Goal: Information Seeking & Learning: Learn about a topic

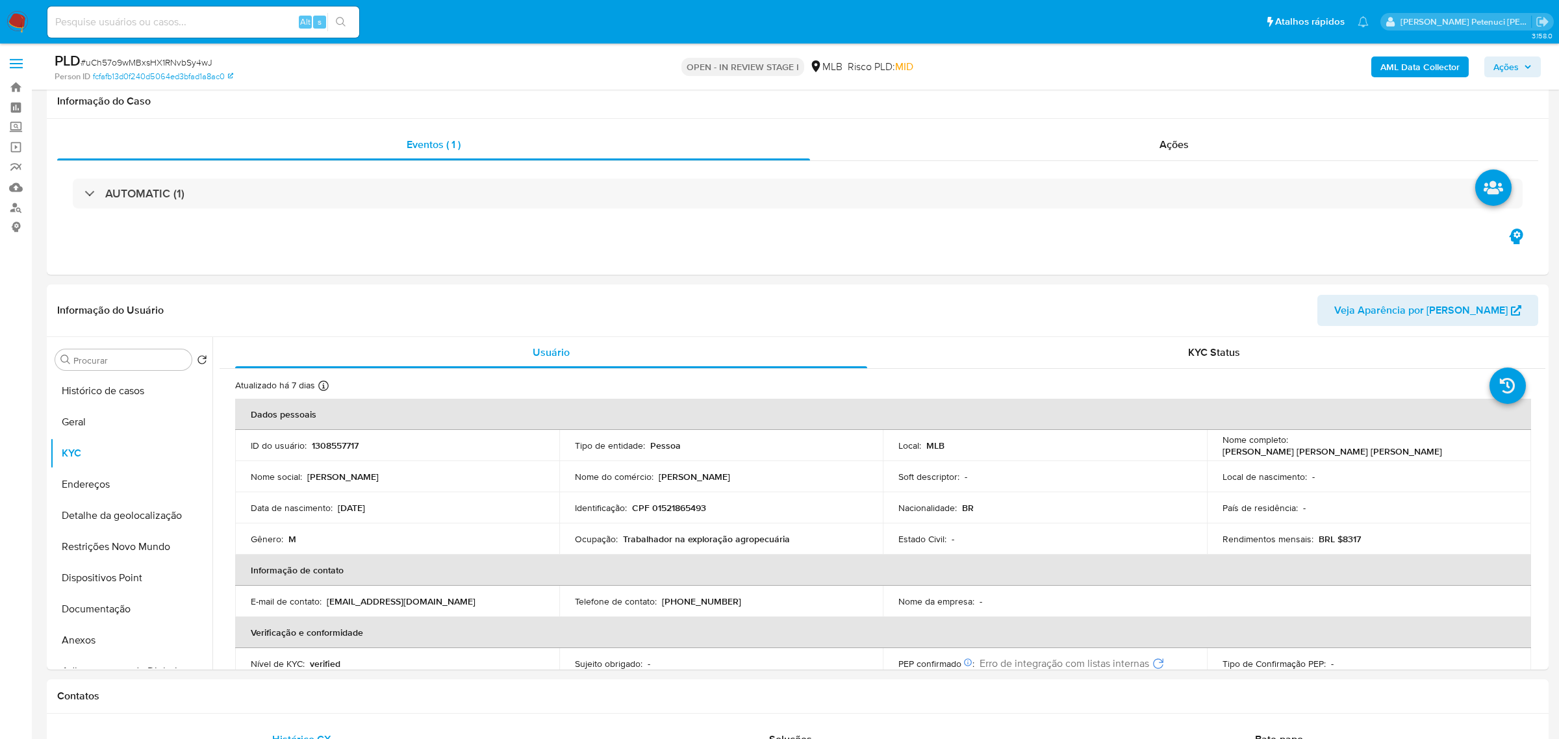
select select "10"
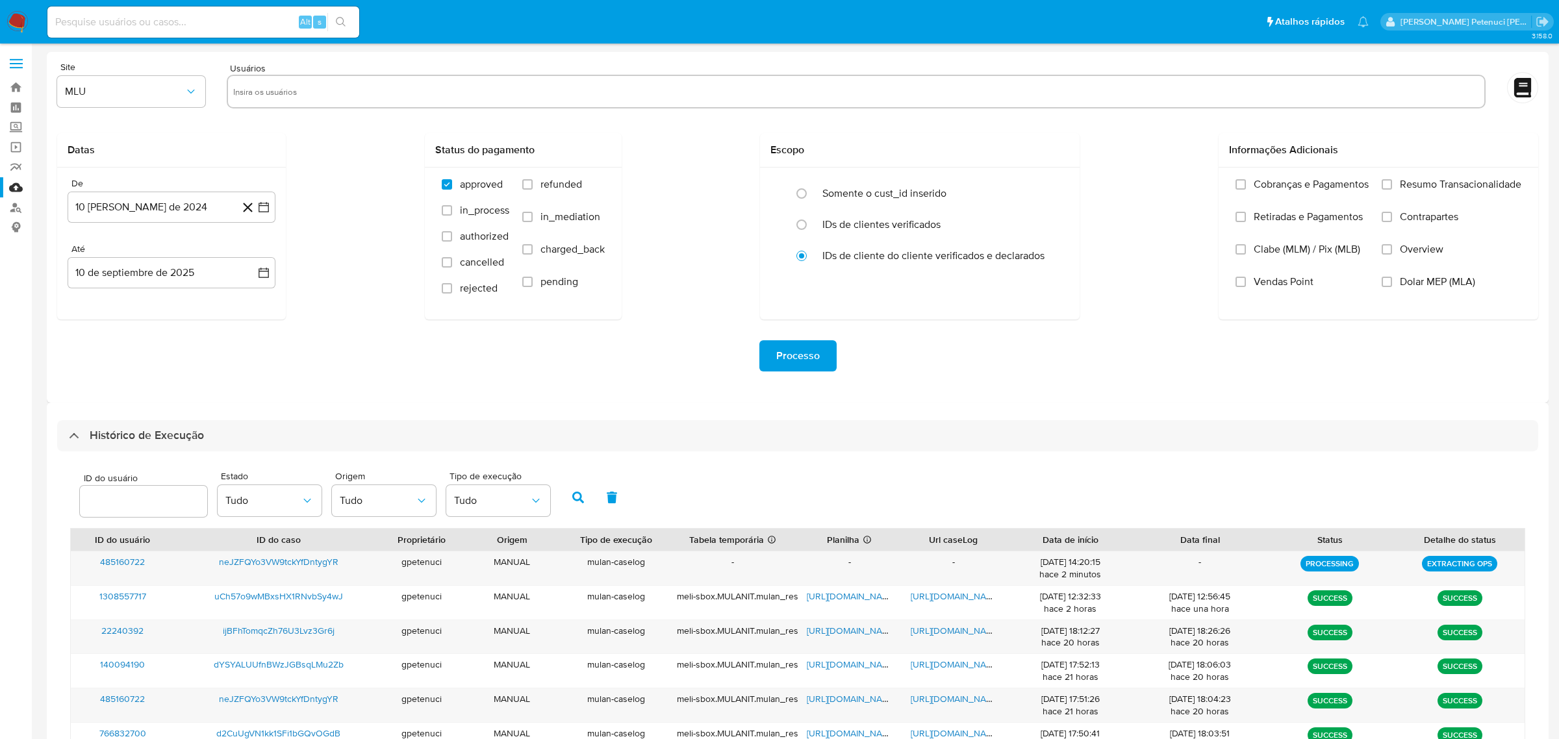
select select "10"
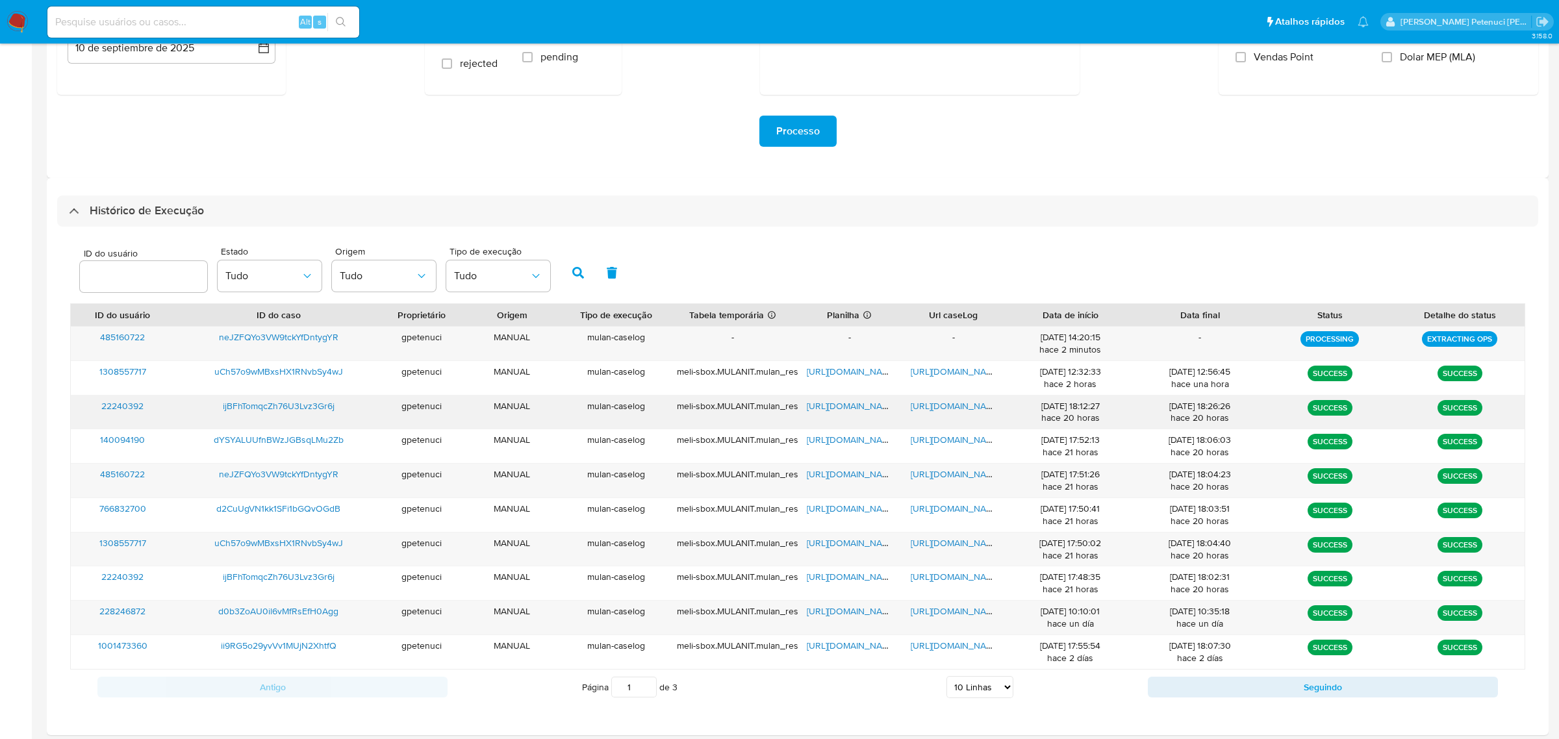
click at [322, 410] on span "ijBFhTomqcZh76U3Lvz3Gr6j" at bounding box center [279, 406] width 112 height 13
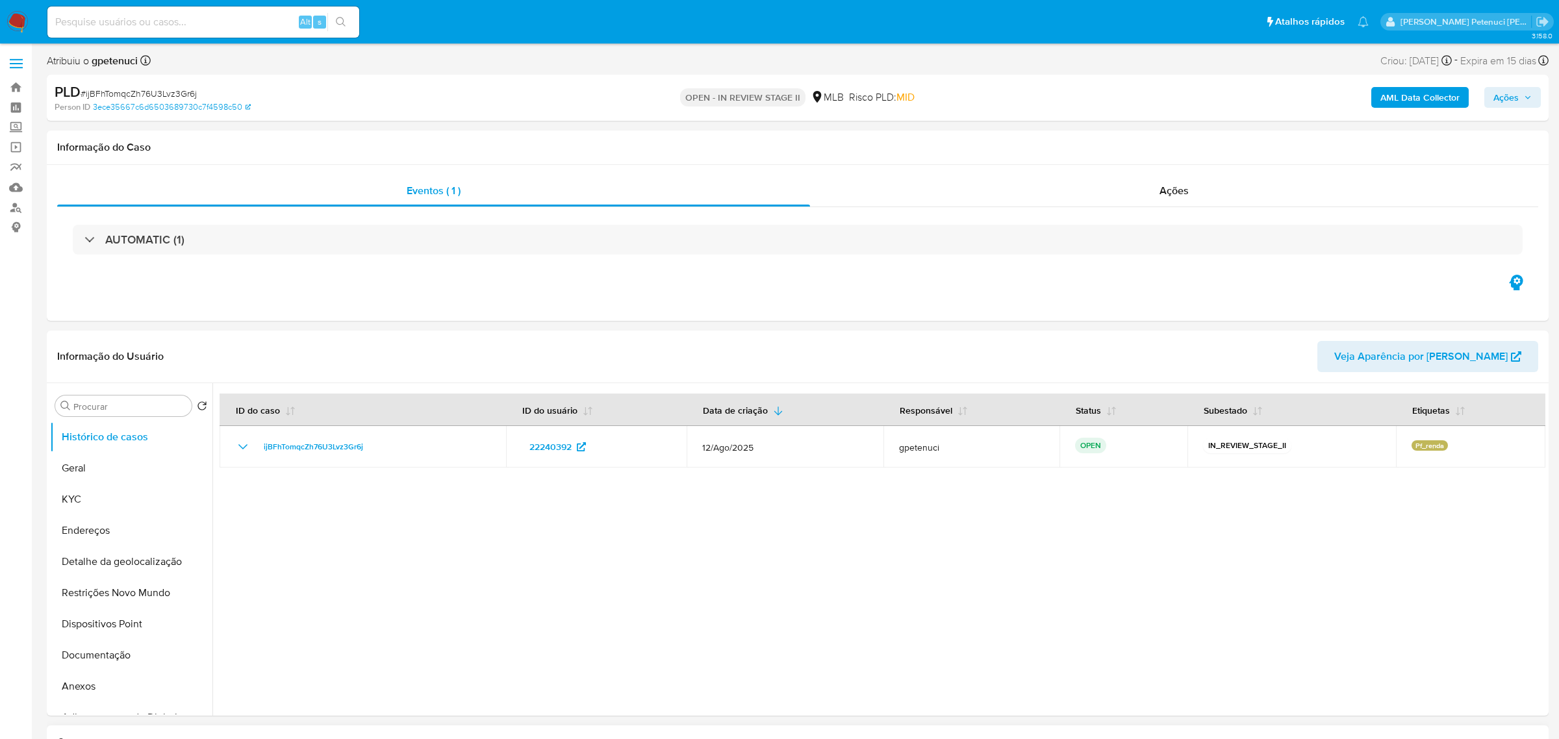
select select "10"
click at [90, 507] on button "KYC" at bounding box center [126, 499] width 152 height 31
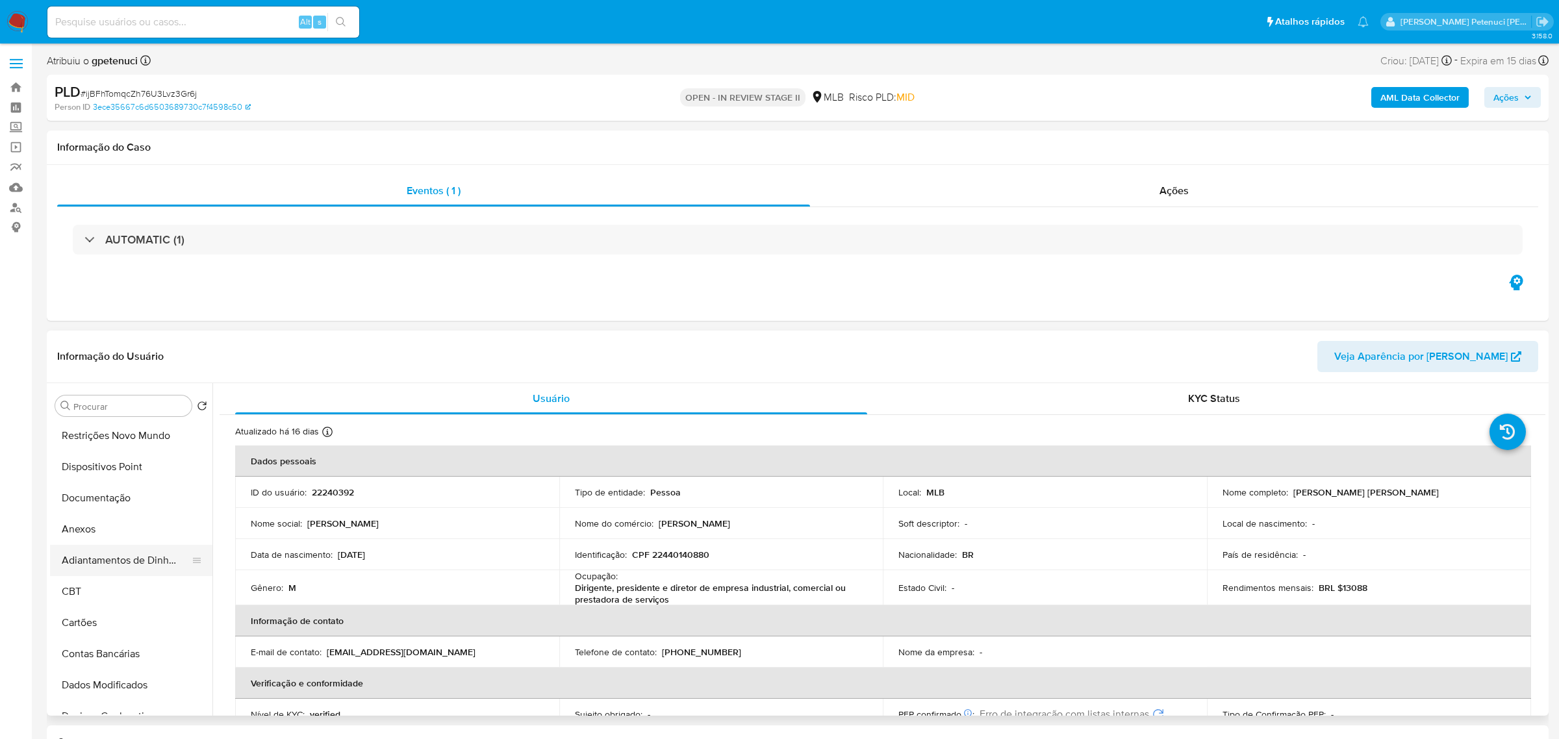
scroll to position [159, 0]
click at [84, 528] on button "Anexos" at bounding box center [126, 527] width 152 height 31
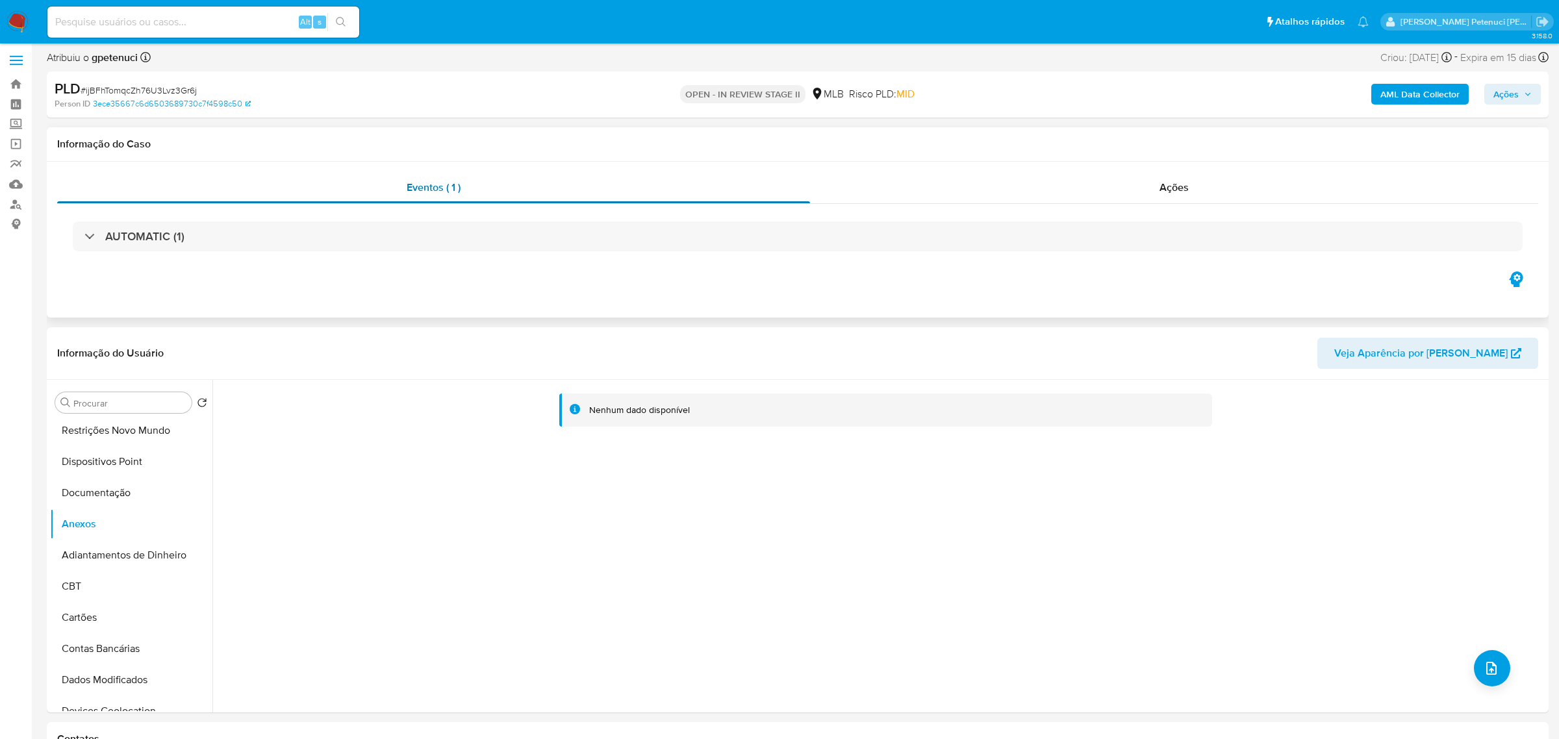
scroll to position [0, 0]
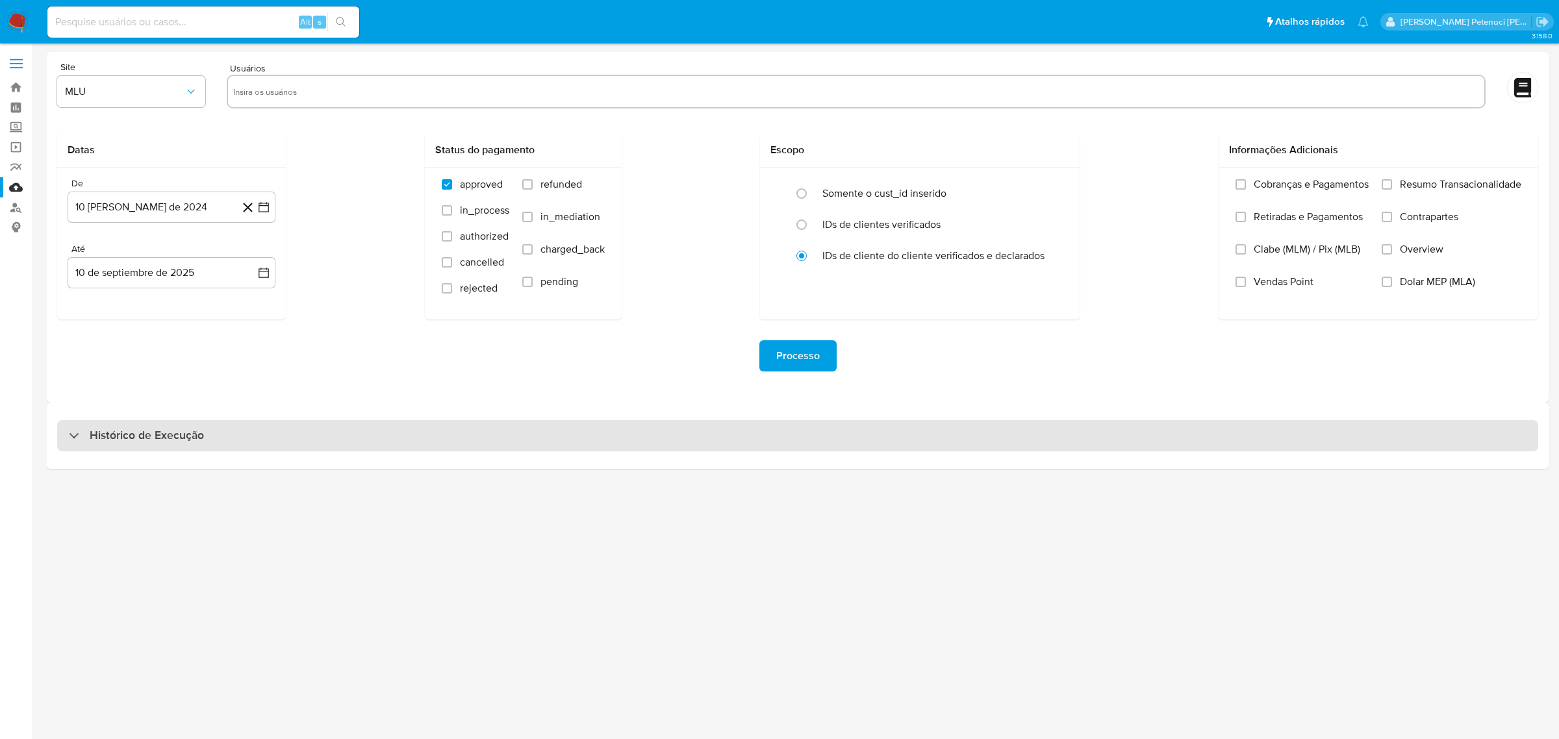
click at [368, 433] on div "Histórico de Execução" at bounding box center [797, 435] width 1481 height 31
select select "10"
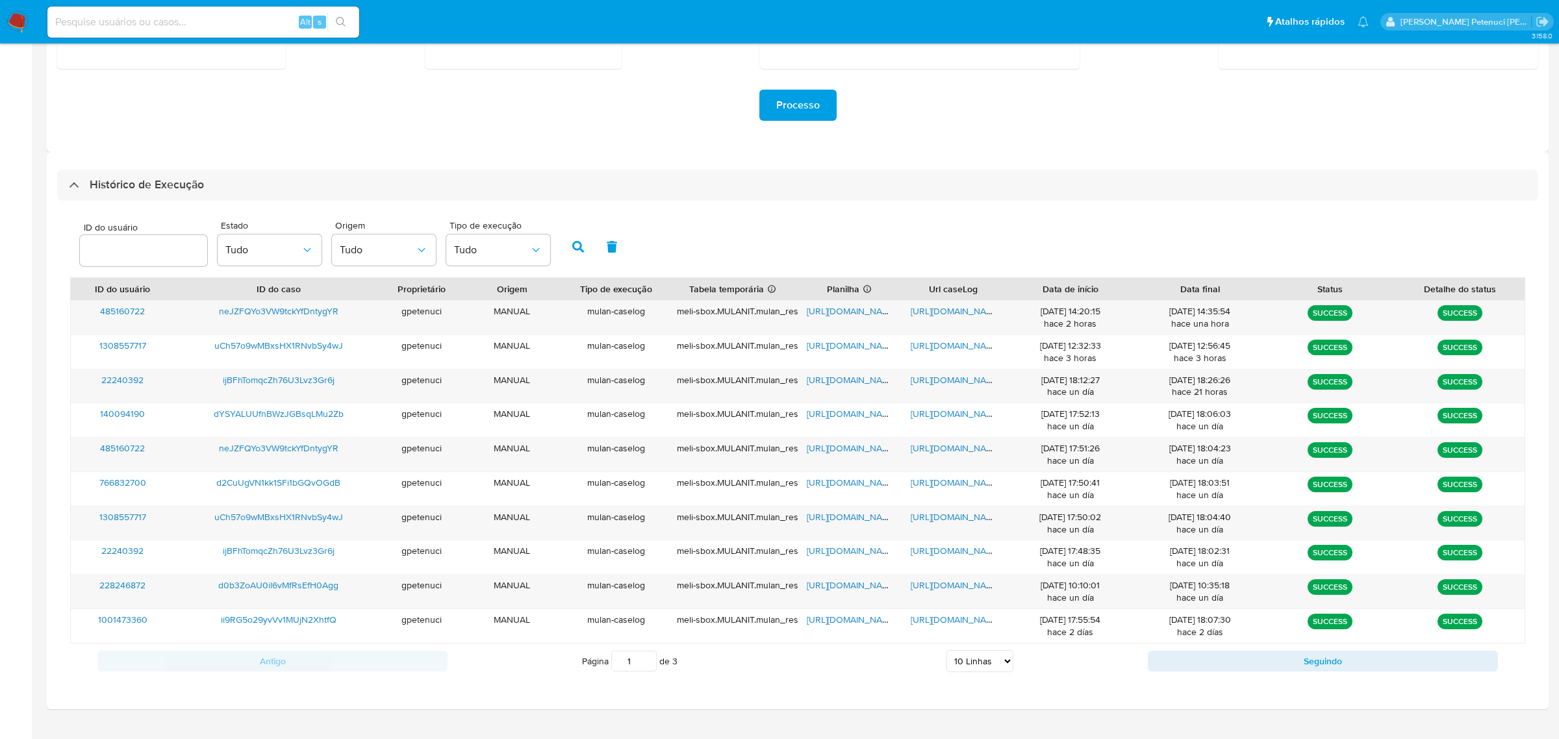
scroll to position [276, 0]
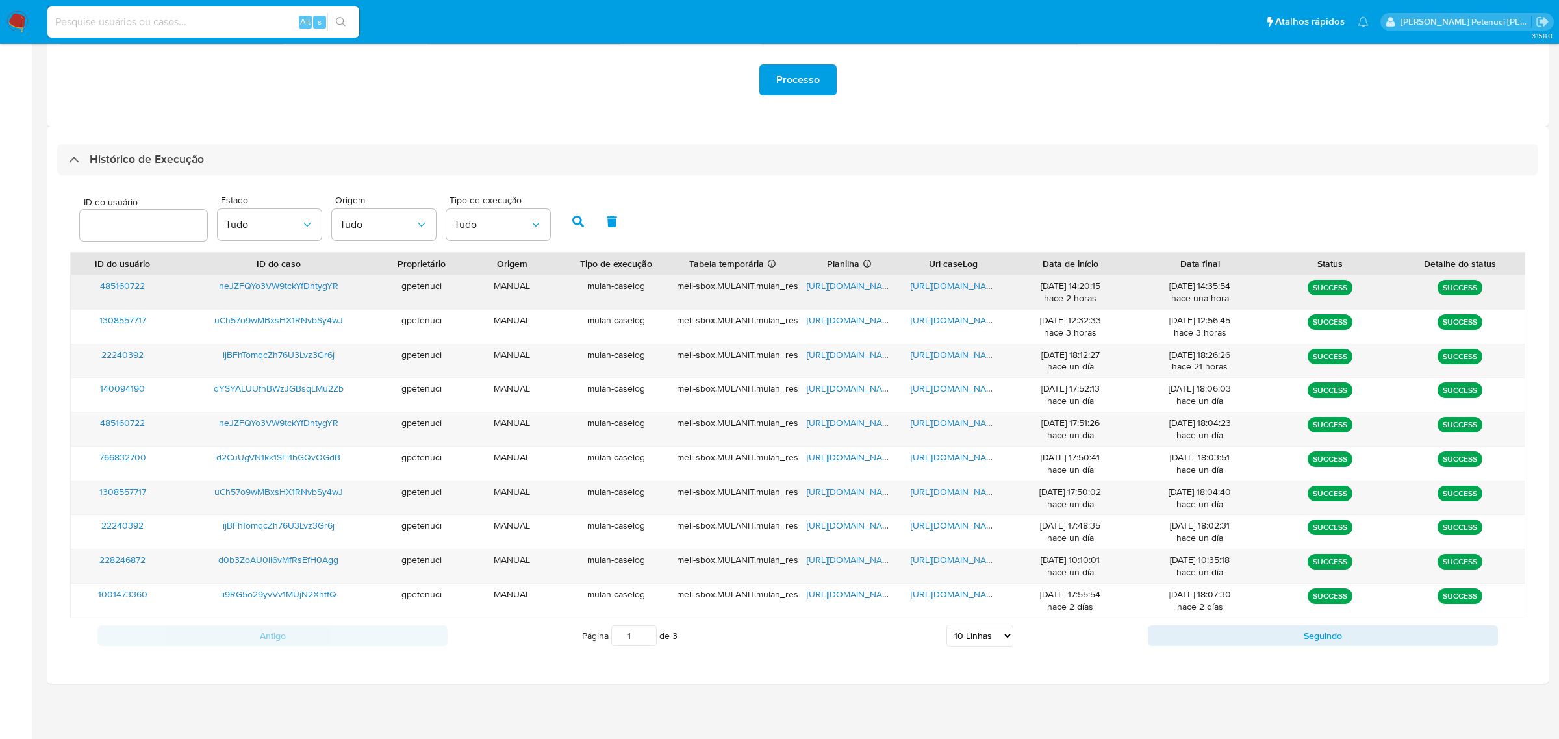
click at [314, 283] on span "neJZFQYo3VW9tckYfDntygYR" at bounding box center [279, 285] width 120 height 13
click at [847, 288] on span "https://docs.google.com/spreadsheets/d/1_eKcFfHN7LOTfgajGHIOaXKZpLEkwkOwXLeQ3Rj…" at bounding box center [852, 285] width 90 height 13
click at [960, 287] on span "https://docs.google.com/document/d/1MMtGcTVSOAPM0IQNtLl4UhLMq-MYlBSWkgD6L8oE6rg…" at bounding box center [956, 285] width 90 height 13
click at [1207, 639] on button "Seguindo" at bounding box center [1323, 636] width 350 height 21
click at [335, 643] on button "Antigo" at bounding box center [272, 636] width 350 height 21
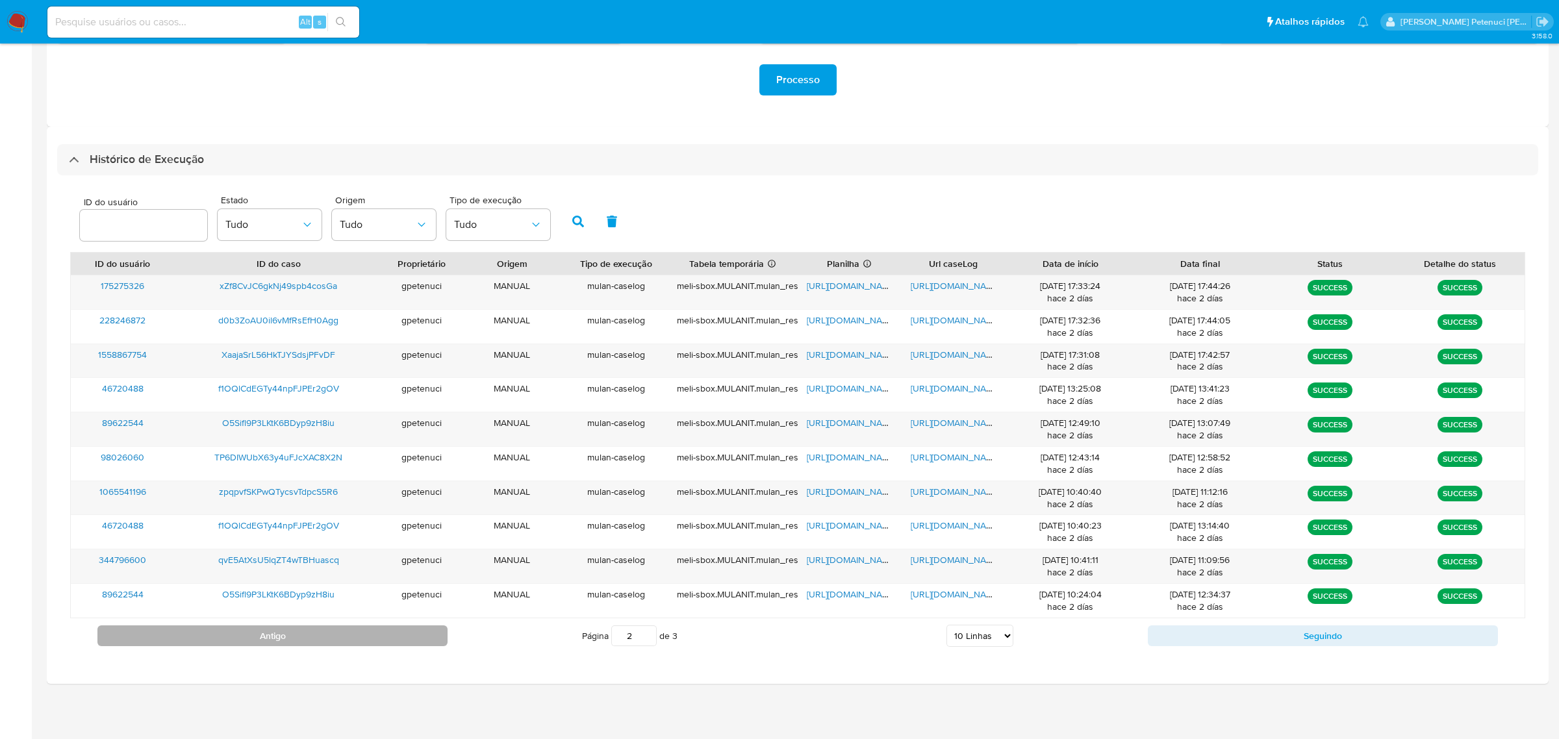
type input "1"
click at [926, 427] on span "https://docs.google.com/document/d/1r01Nq0t_TrvfR5AndkkEsvkHJoQ-b8fw0AB447npB5w…" at bounding box center [956, 423] width 90 height 13
click at [939, 420] on span "https://docs.google.com/document/d/1r01Nq0t_TrvfR5AndkkEsvkHJoQ-b8fw0AB447npB5w…" at bounding box center [956, 423] width 90 height 13
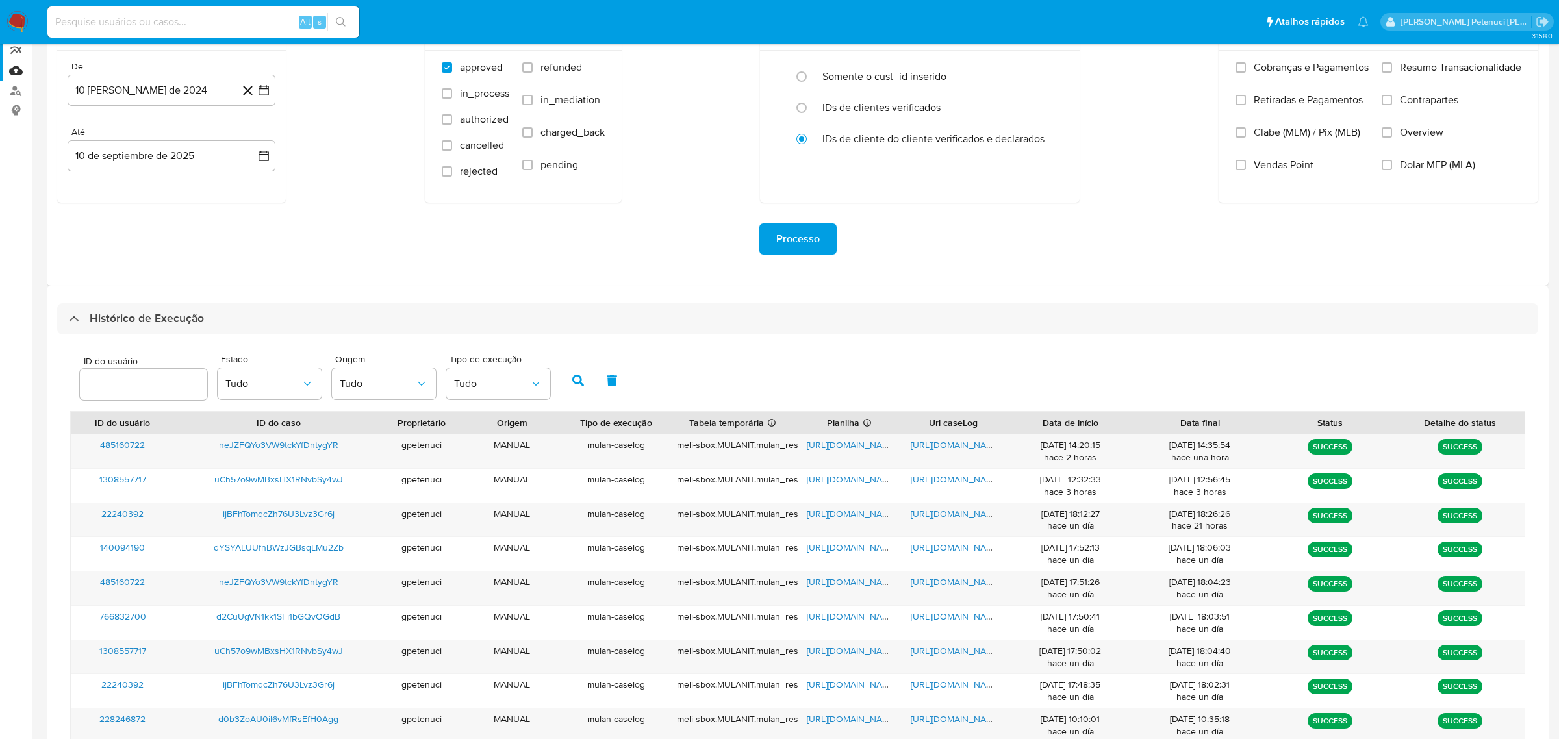
scroll to position [0, 0]
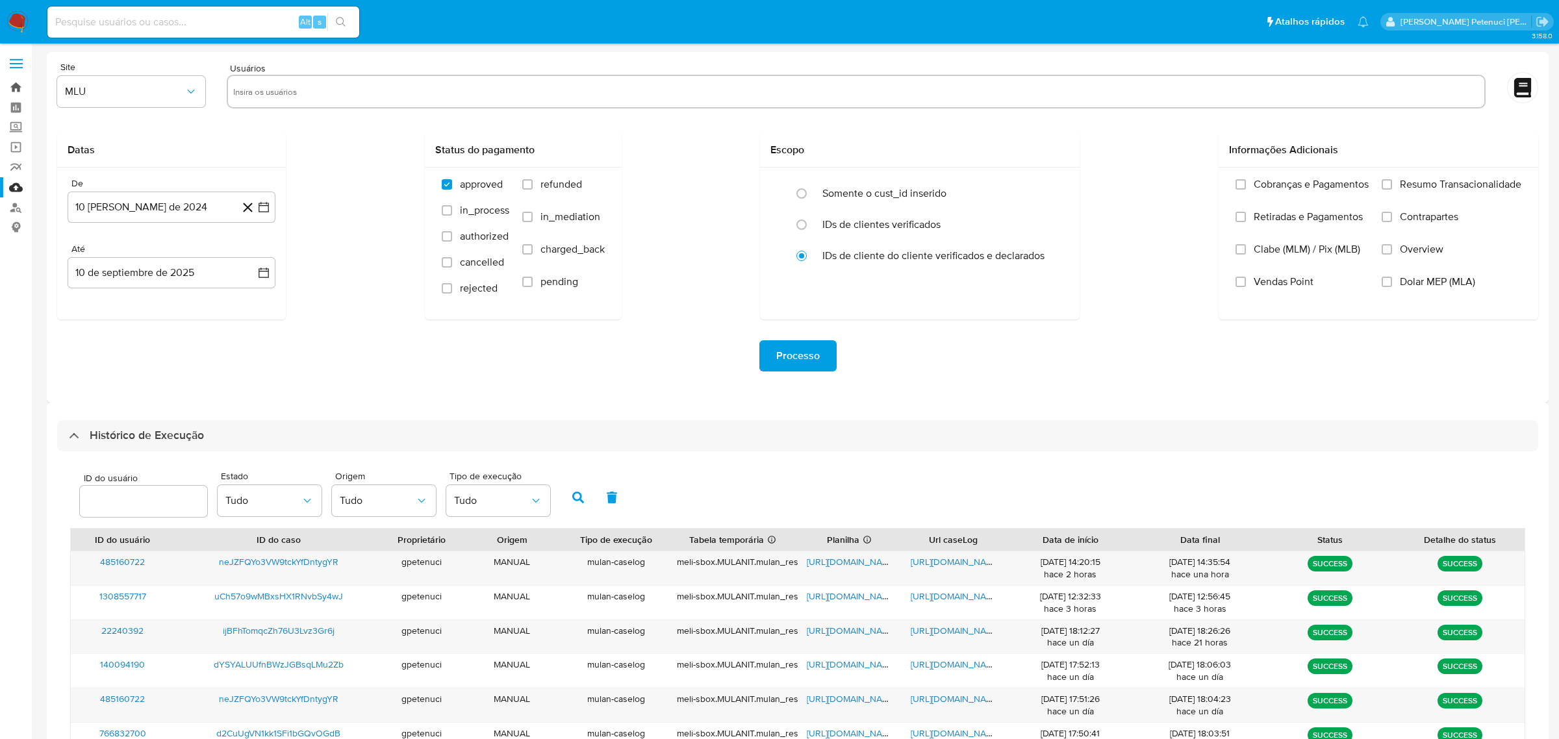
click at [11, 95] on link "Bandeja" at bounding box center [77, 87] width 155 height 20
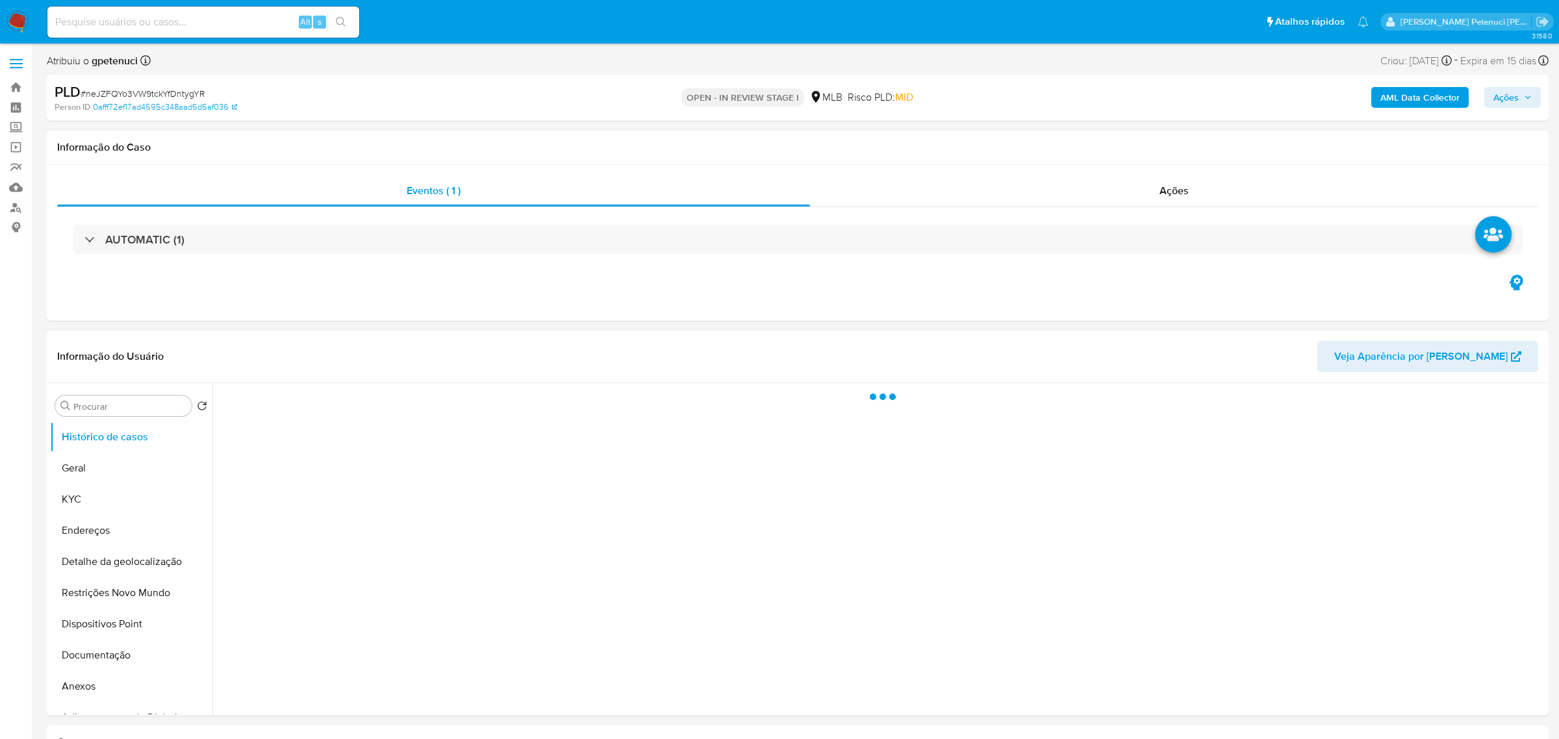
select select "10"
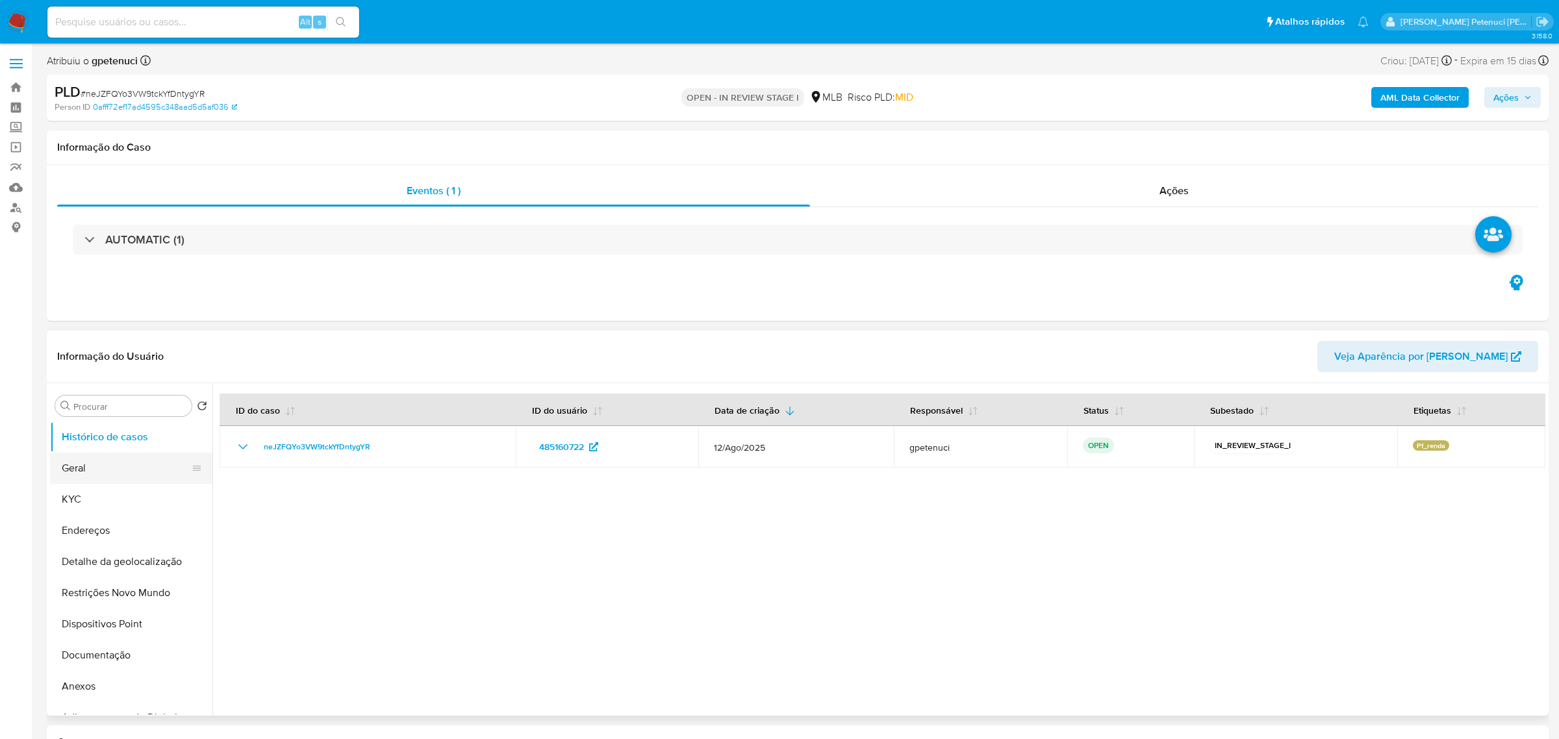
click at [94, 473] on button "Geral" at bounding box center [126, 468] width 152 height 31
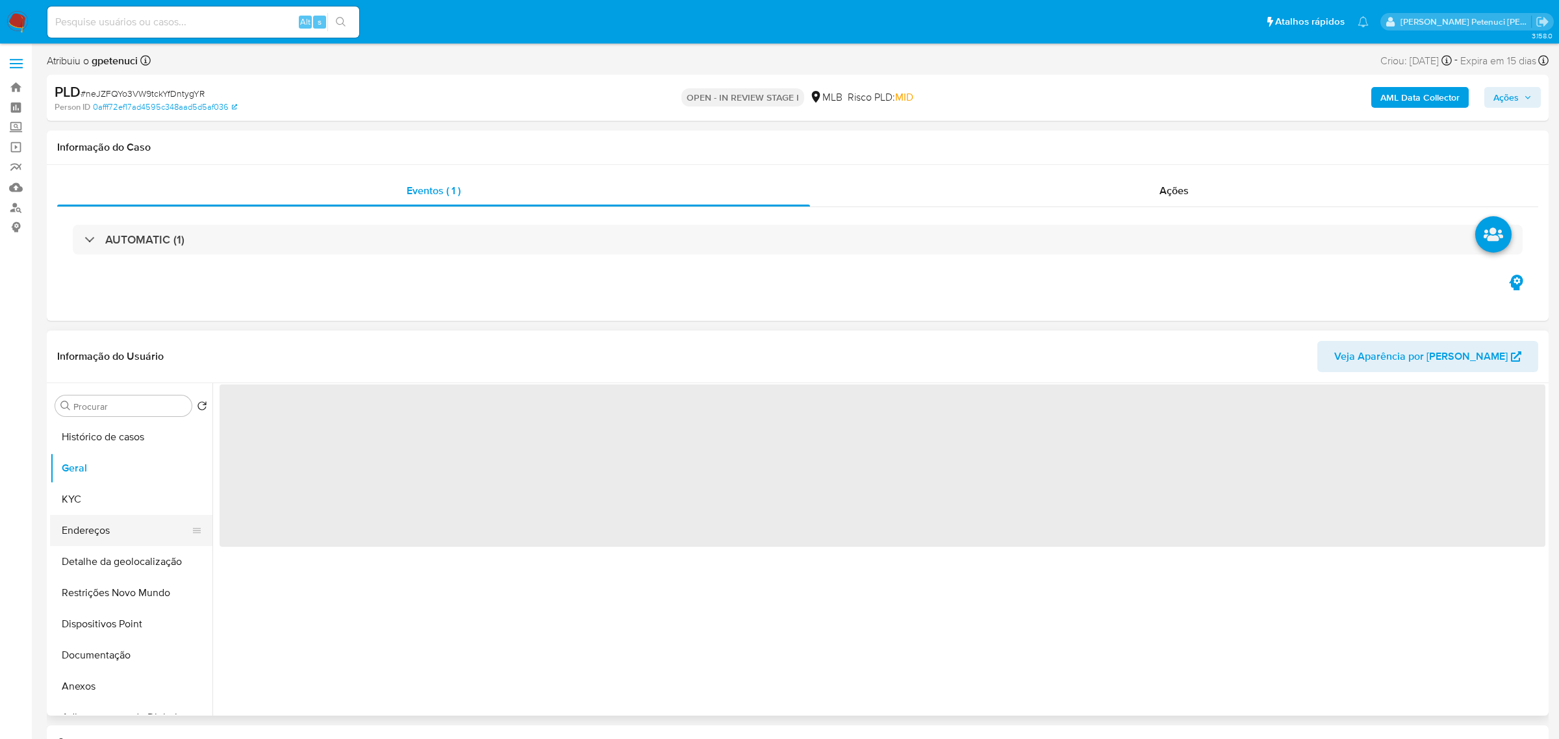
click at [114, 519] on button "Endereços" at bounding box center [126, 530] width 152 height 31
click at [103, 493] on button "KYC" at bounding box center [126, 499] width 152 height 31
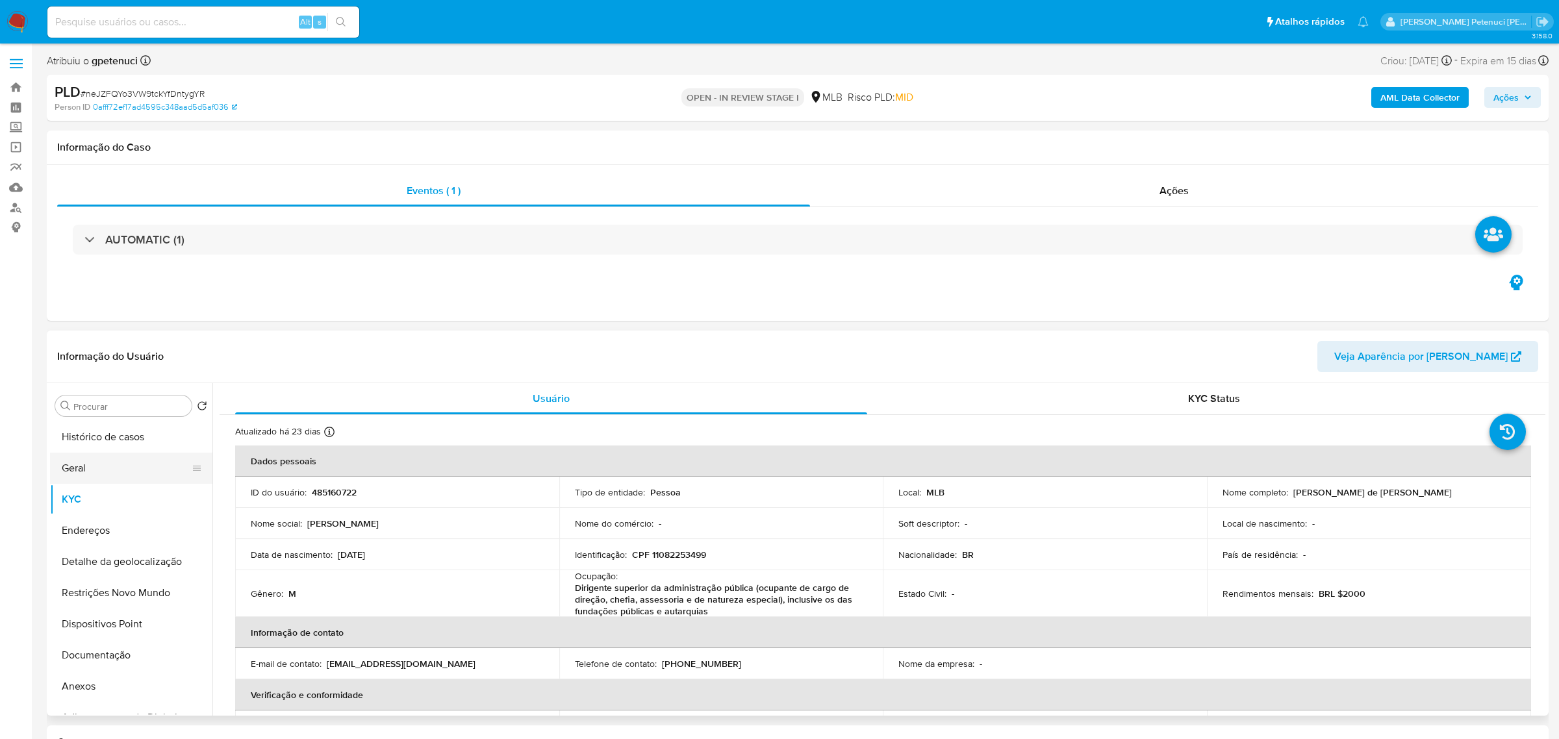
click at [110, 465] on button "Geral" at bounding box center [126, 468] width 152 height 31
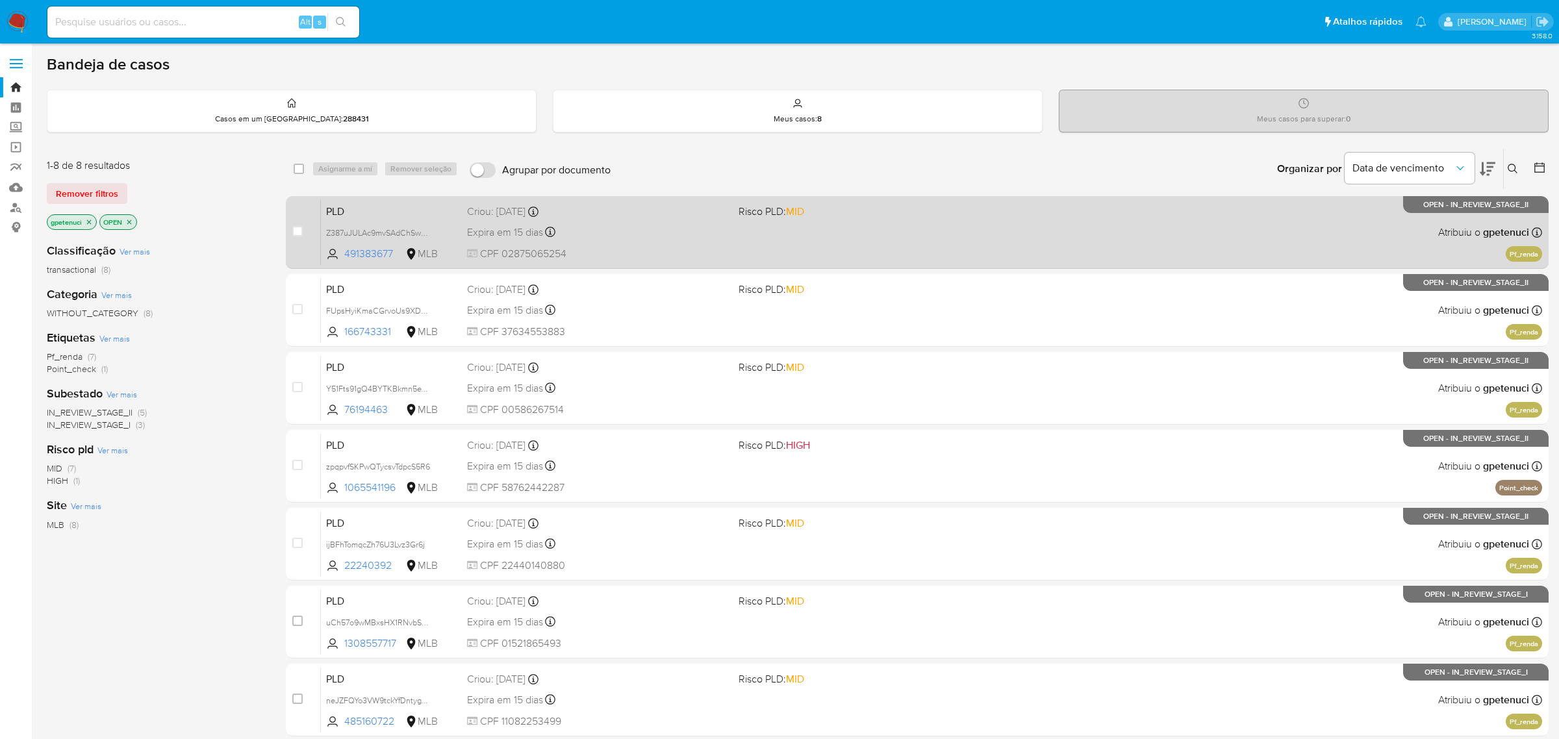
click at [405, 218] on div "PLD Z387uJULAc9mvSAdChSwxexP 491383677 MLB Risco PLD: MID Criou: [DATE] Criou: …" at bounding box center [932, 232] width 1222 height 66
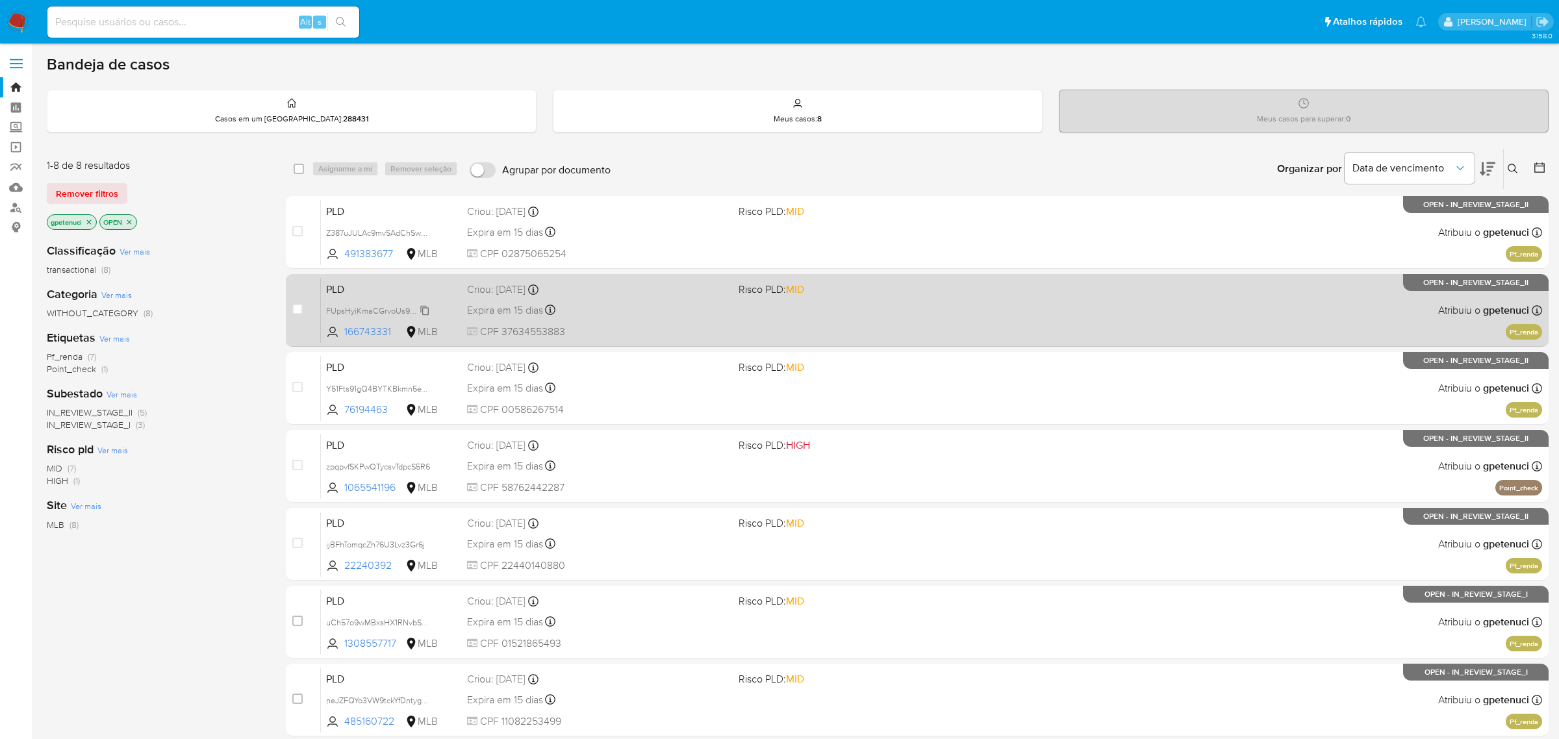
click at [375, 314] on span "FUpsHyiKmaCGrvoUs9XDtVU6" at bounding box center [382, 310] width 113 height 14
click at [396, 288] on span "PLD" at bounding box center [391, 288] width 131 height 17
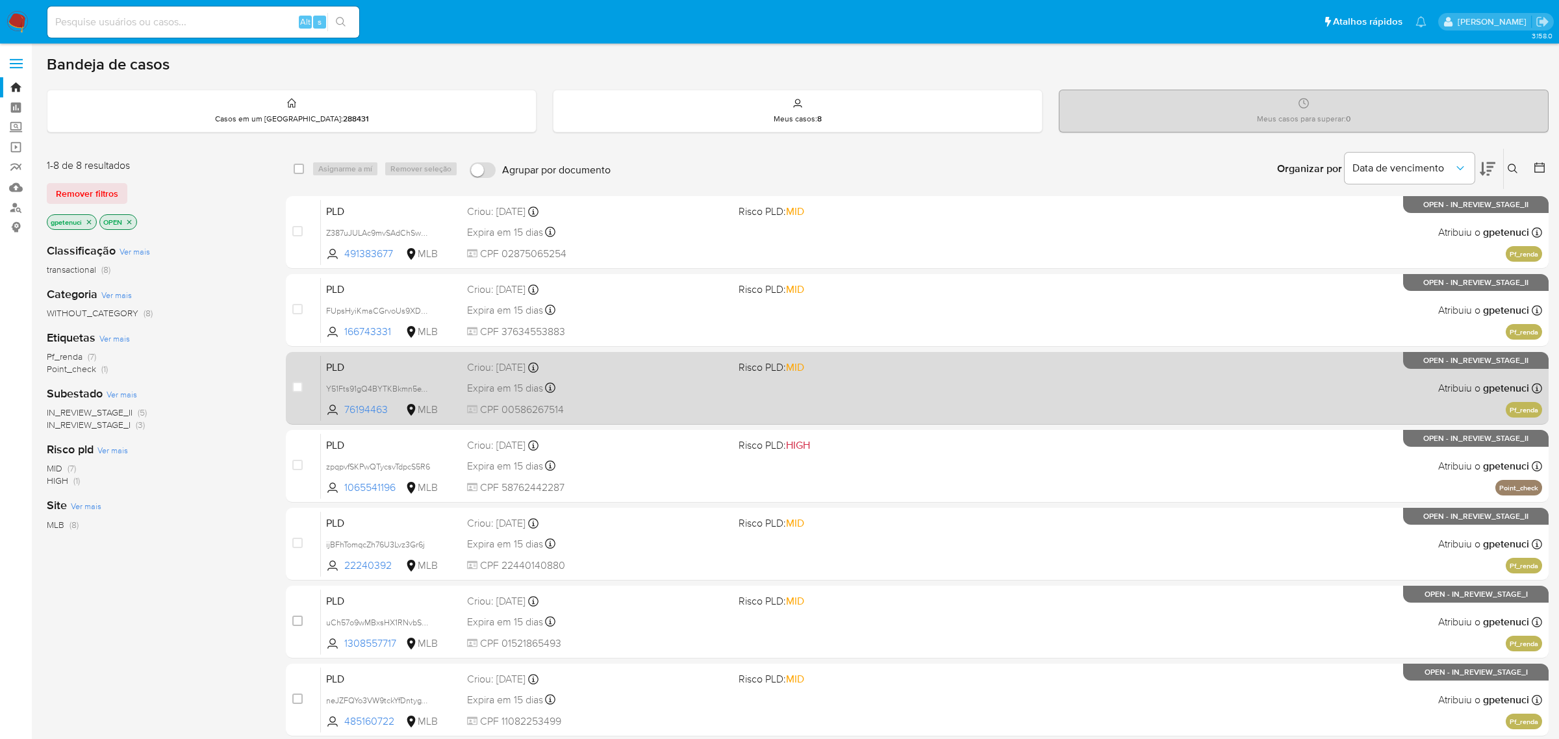
click at [387, 363] on span "PLD" at bounding box center [391, 366] width 131 height 17
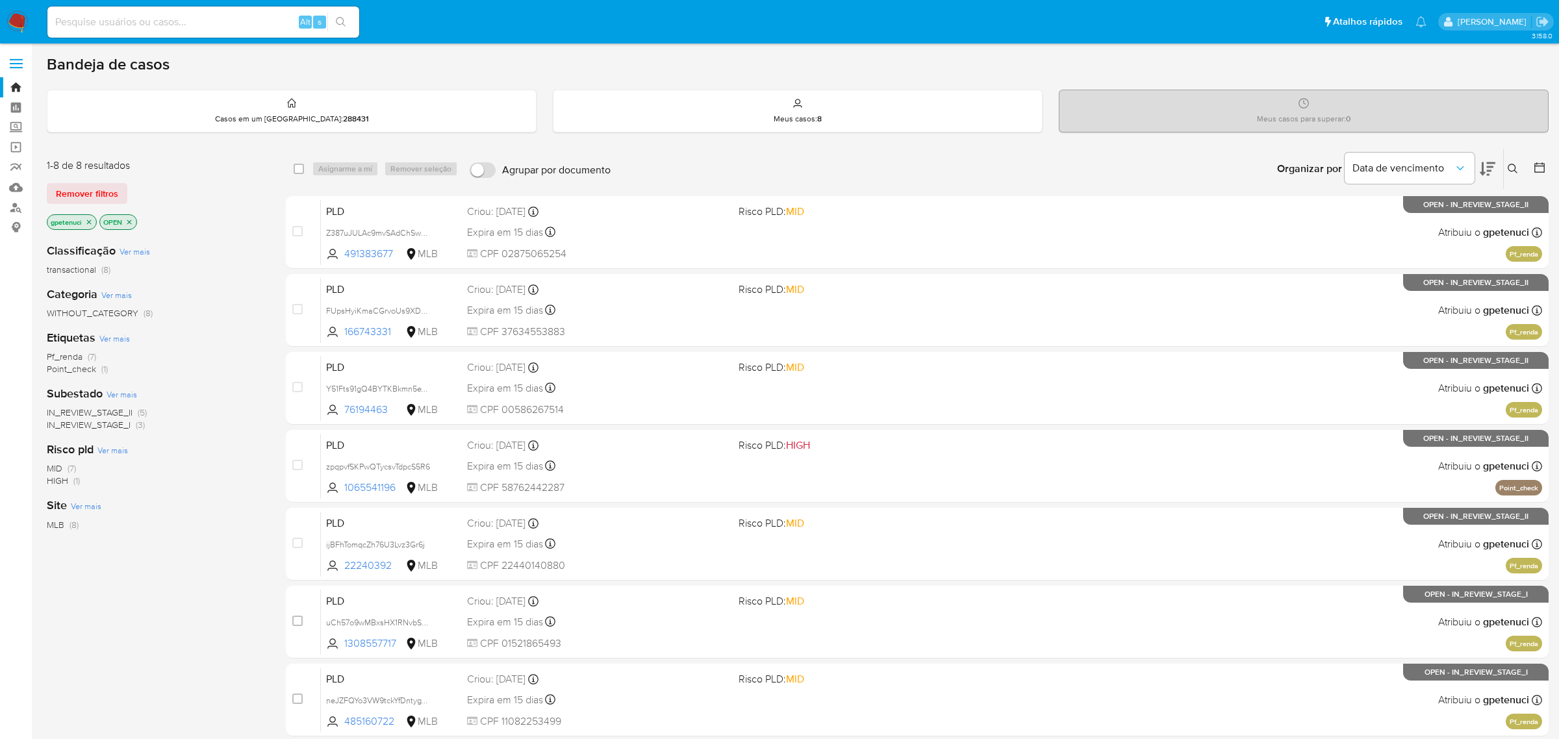
click at [254, 481] on div "MID (7) HIGH (1)" at bounding box center [156, 475] width 218 height 25
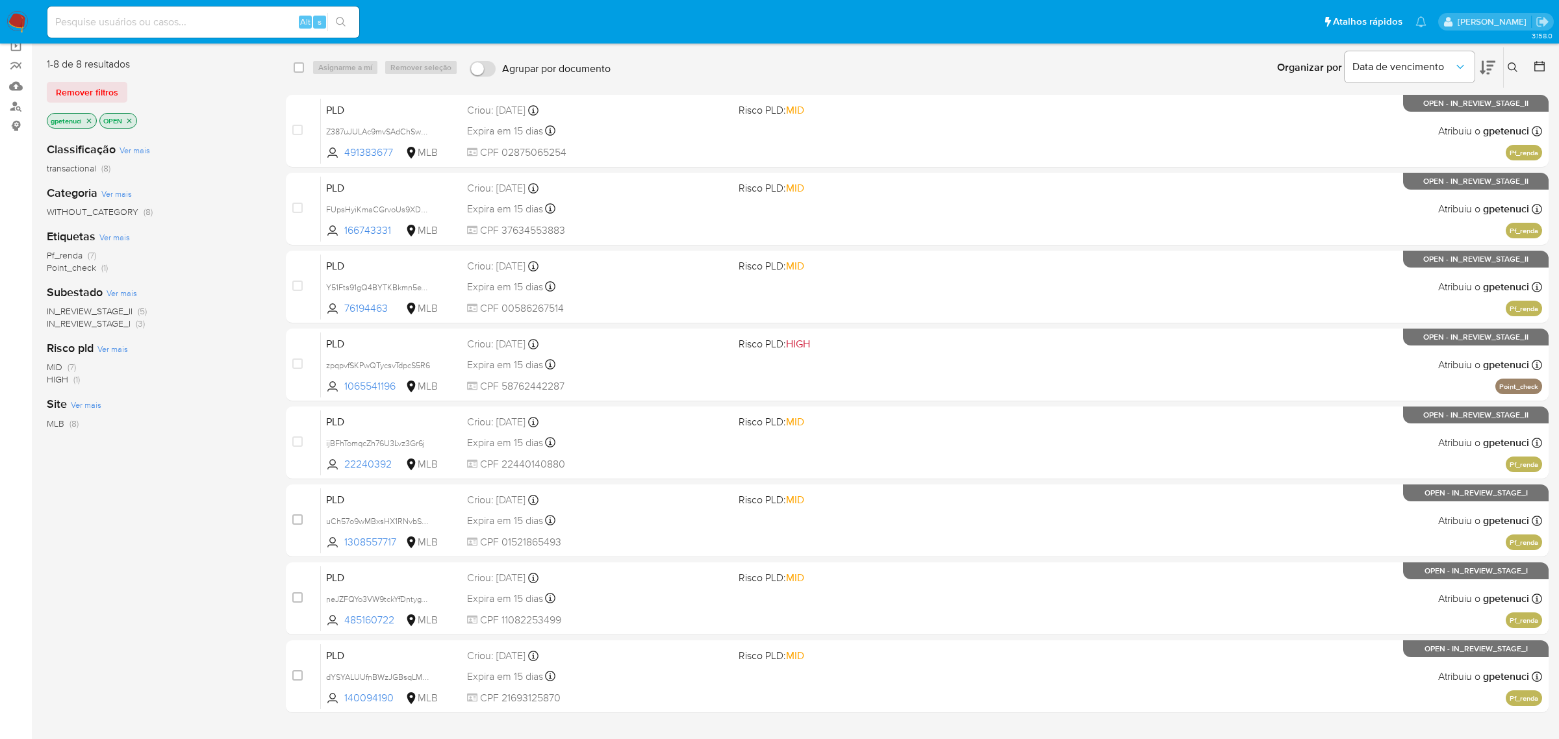
scroll to position [130, 0]
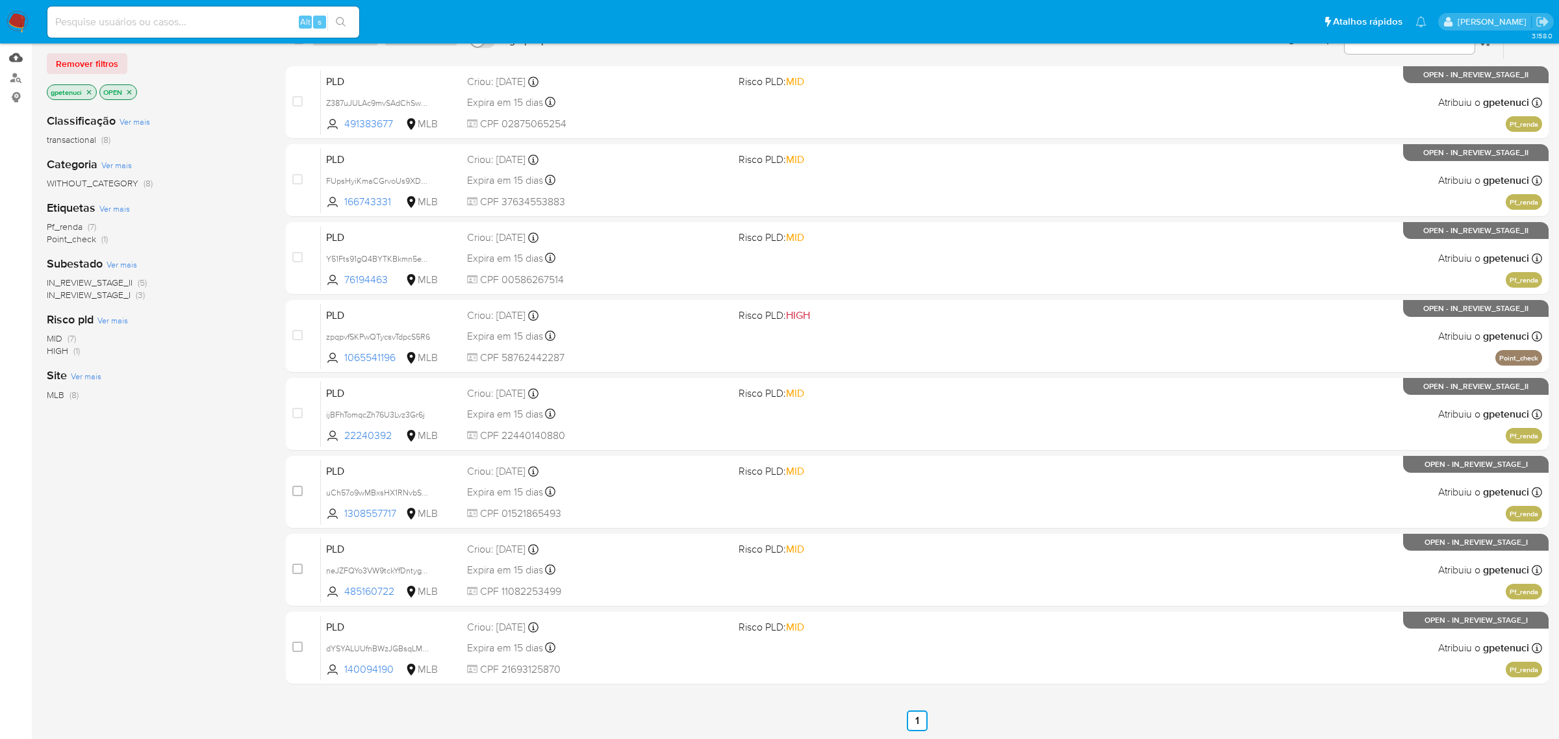
click at [12, 51] on link "Mulan" at bounding box center [77, 57] width 155 height 20
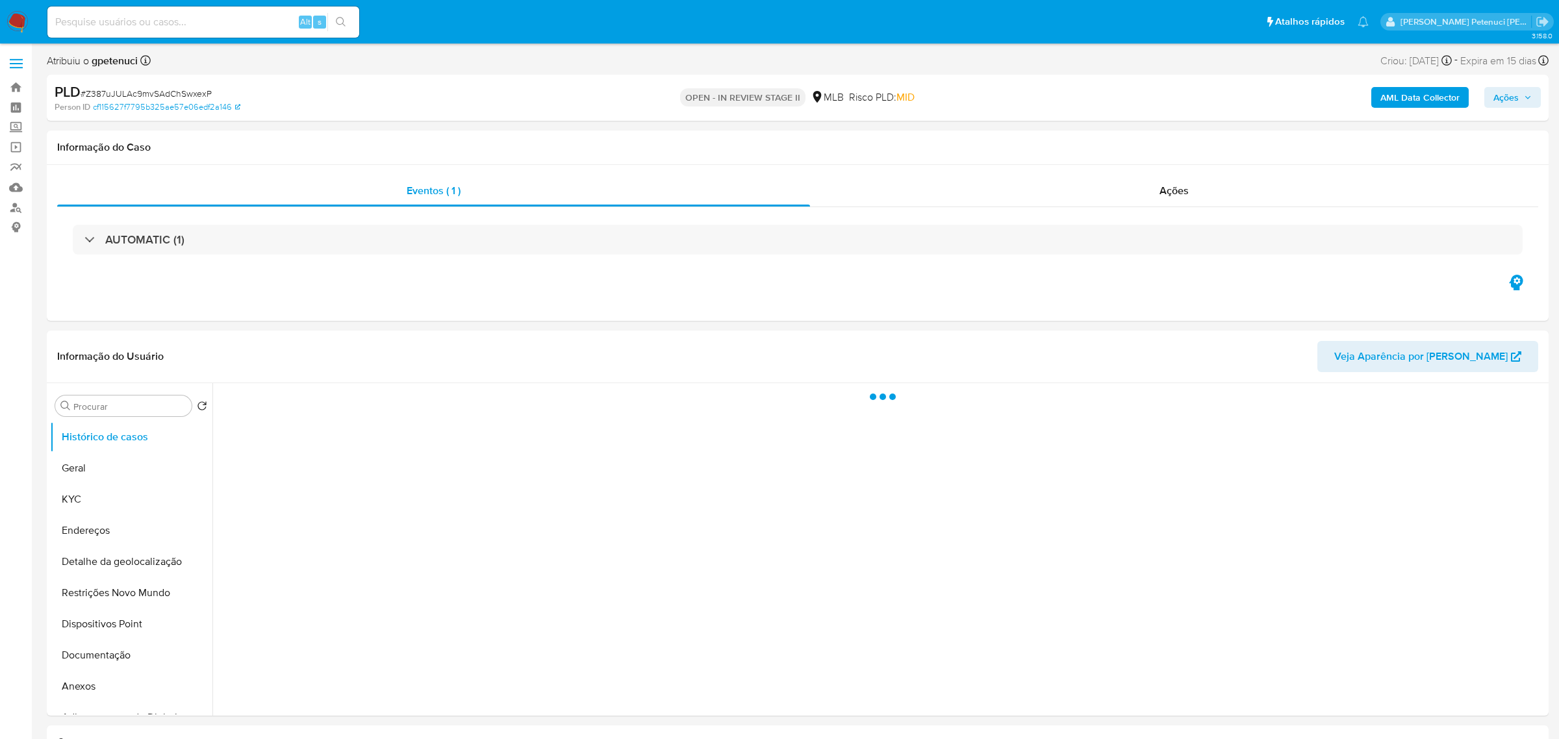
click at [153, 90] on span "# Z387uJULAc9mvSAdChSwxexP" at bounding box center [146, 93] width 131 height 13
click at [153, 89] on span "# Z387uJULAc9mvSAdChSwxexP" at bounding box center [146, 93] width 131 height 13
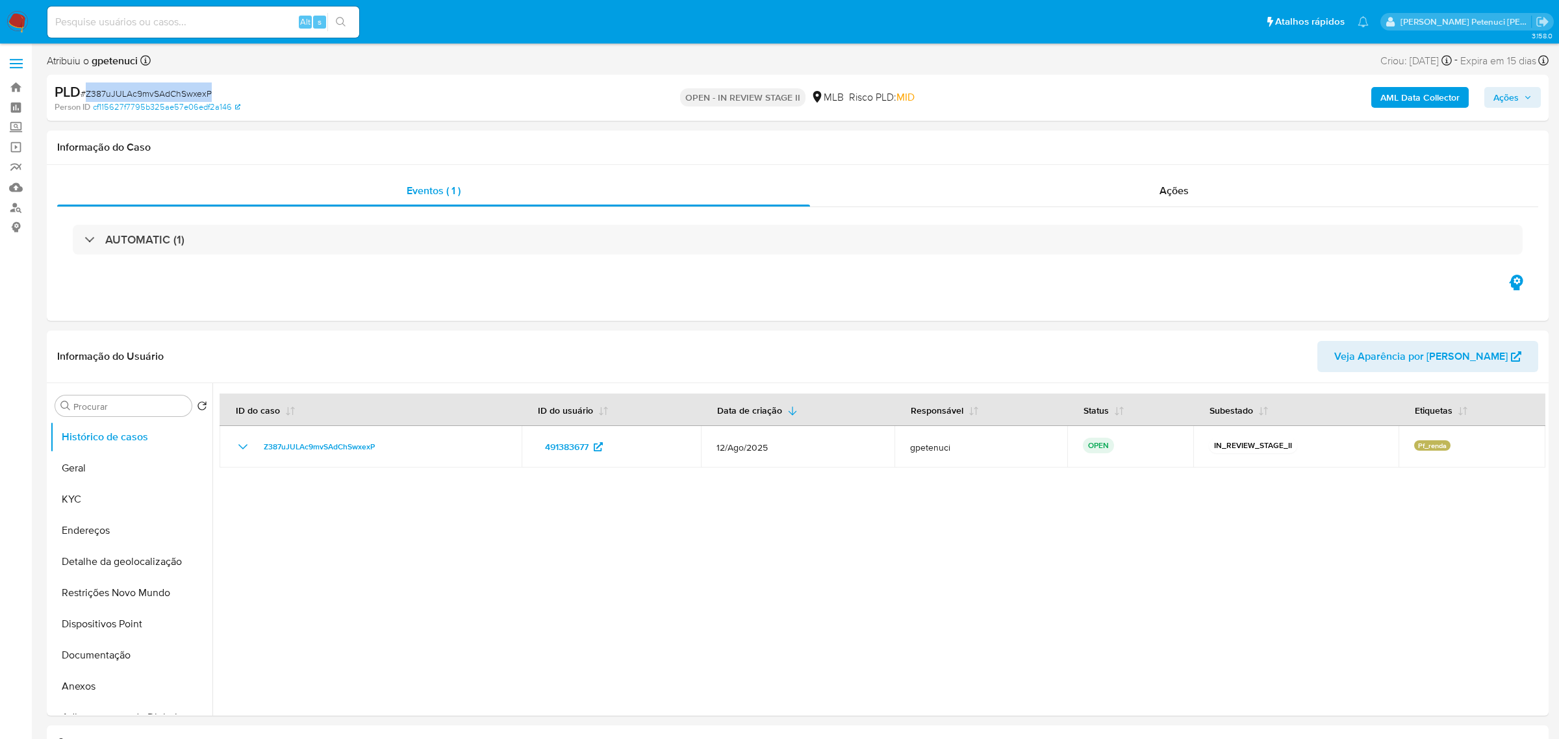
copy span "Z387uJULAc9mvSAdChSwxexP"
select select "10"
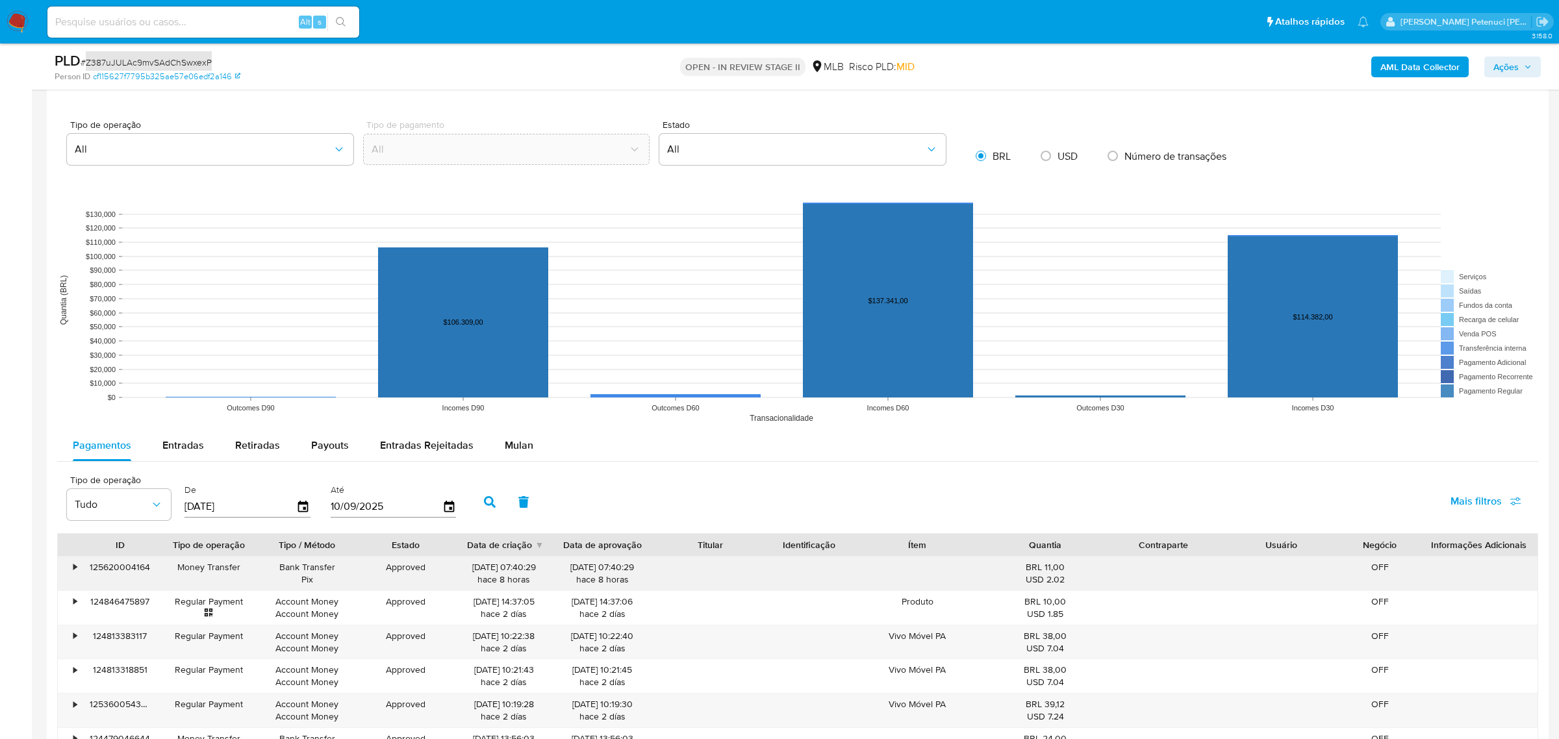
scroll to position [1043, 0]
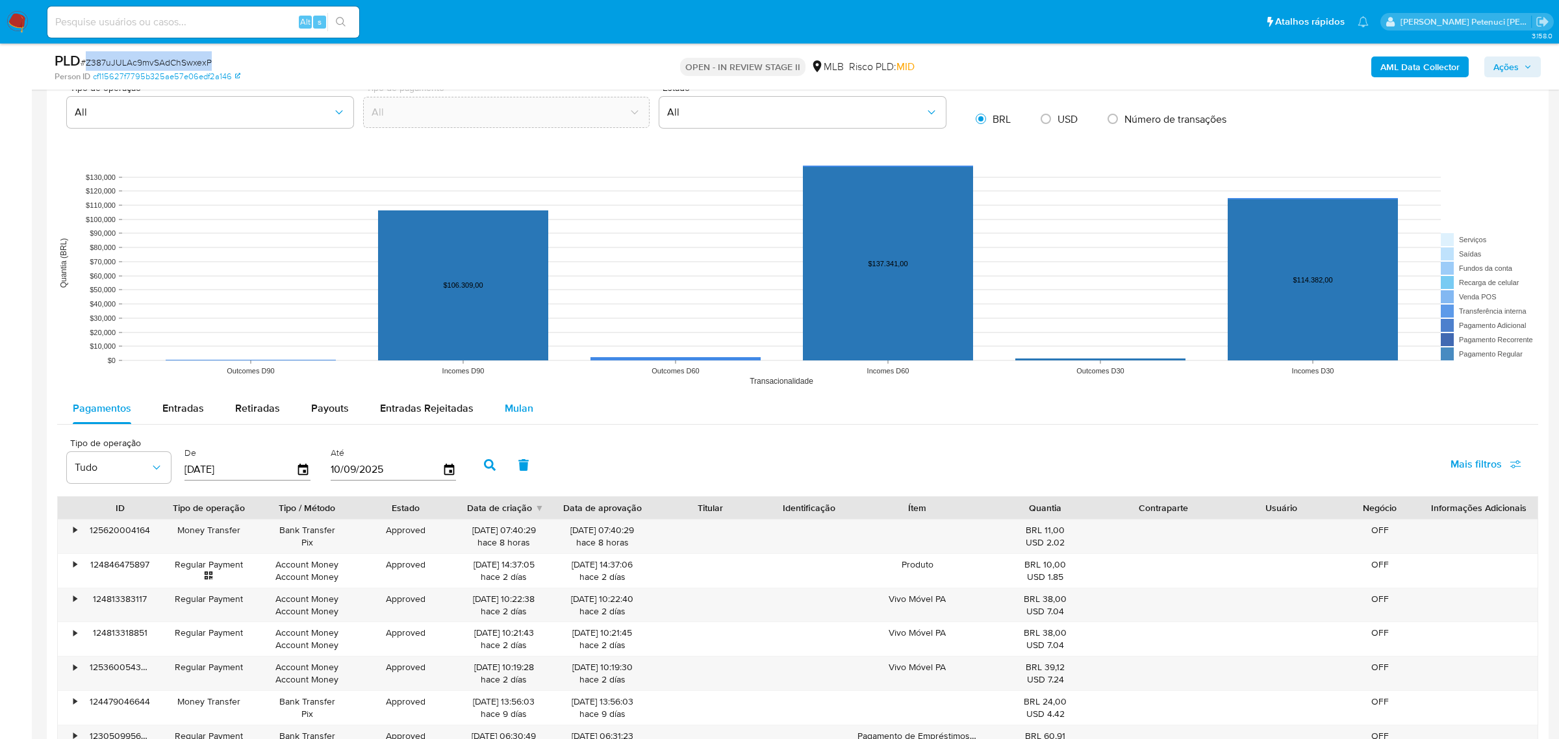
click at [516, 406] on span "Mulan" at bounding box center [519, 408] width 29 height 15
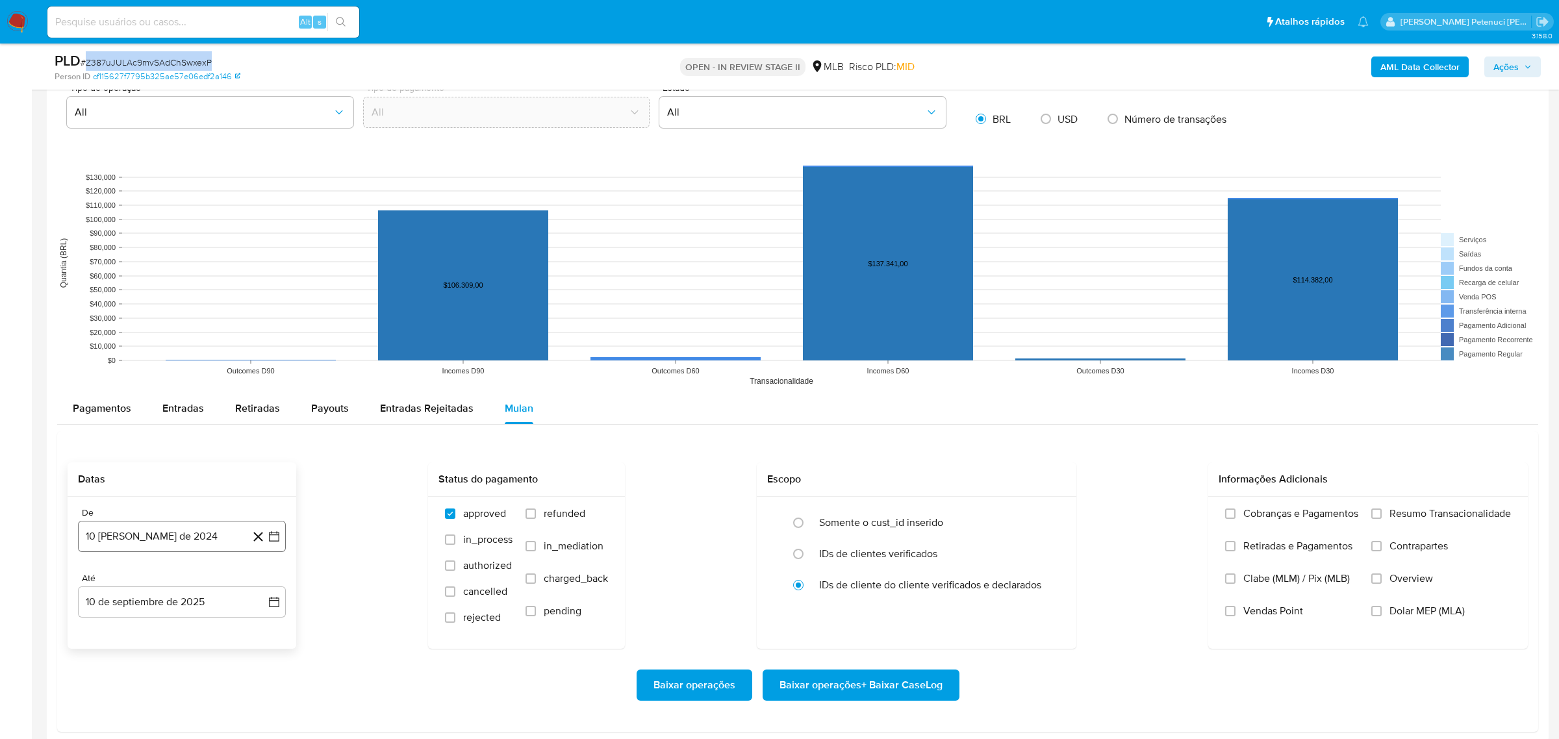
click at [118, 539] on button "10 [PERSON_NAME] de 2024" at bounding box center [182, 536] width 208 height 31
click at [166, 339] on span "agosto 2024" at bounding box center [175, 339] width 59 height 13
click at [259, 335] on div "2024 2024 ene feb mar abr may jun jul ago sep oct nov dic" at bounding box center [180, 407] width 205 height 220
click at [258, 326] on icon "Año siguiente" at bounding box center [260, 324] width 16 height 16
click at [130, 448] on span "[DATE]" at bounding box center [124, 444] width 29 height 10
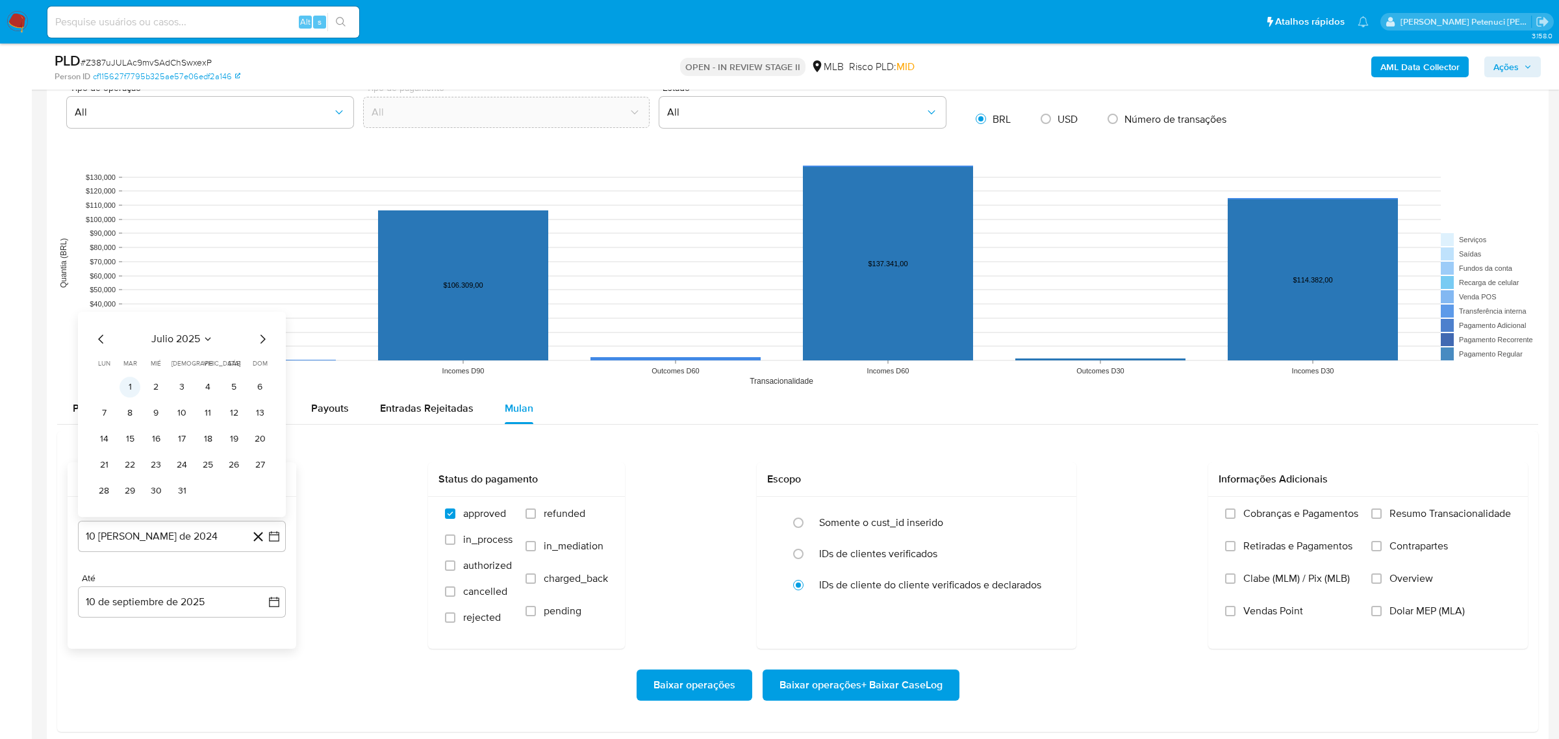
click at [139, 385] on button "1" at bounding box center [130, 387] width 21 height 21
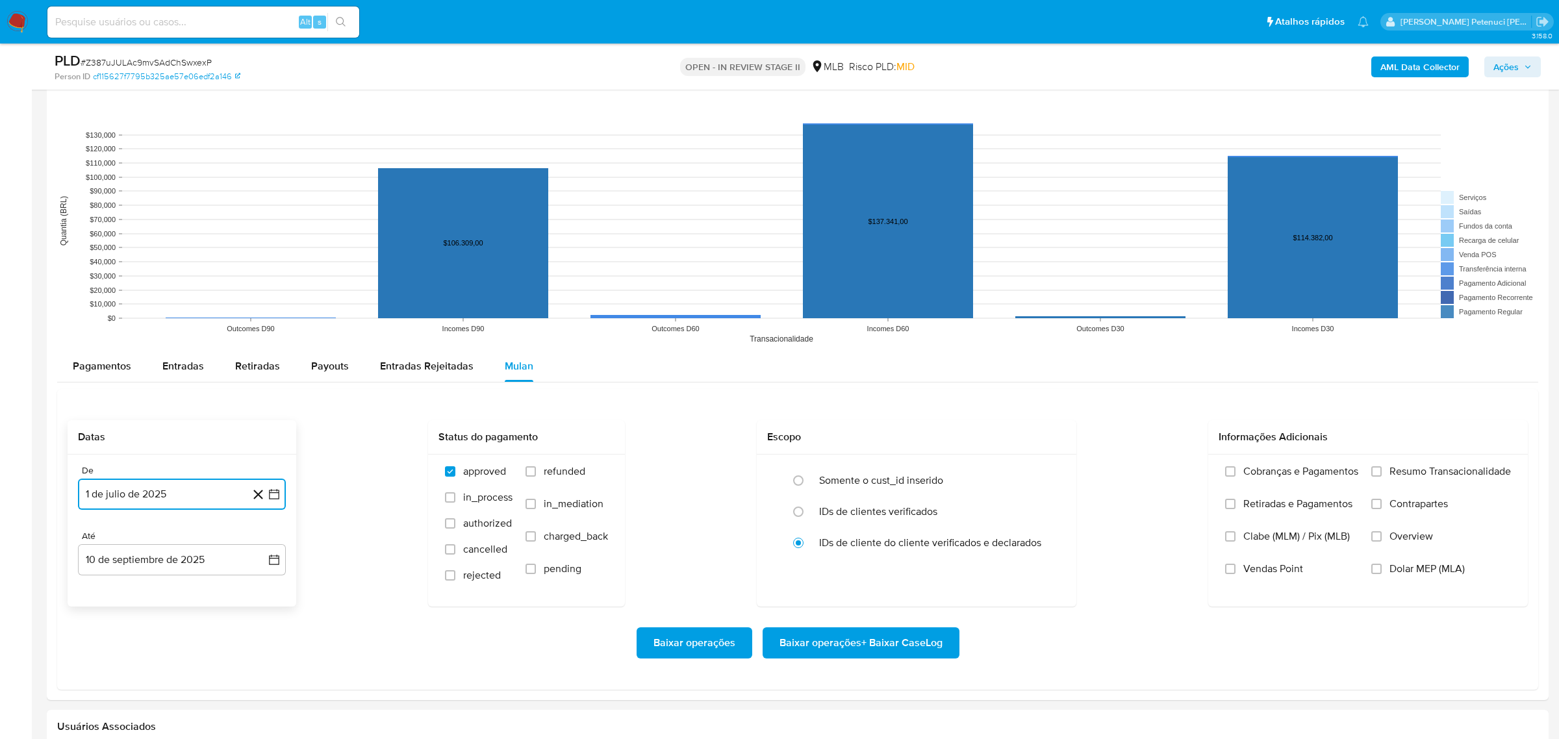
scroll to position [1122, 0]
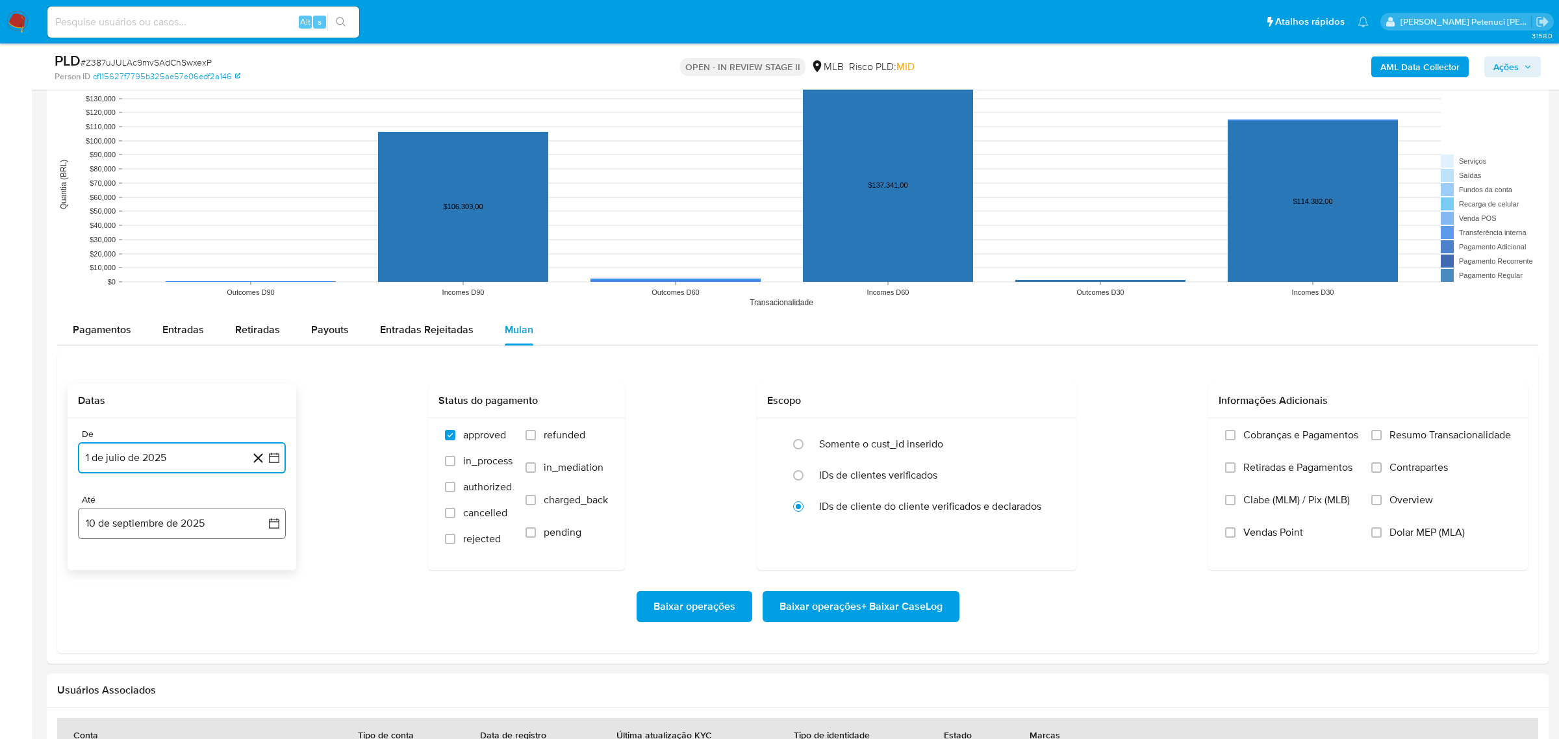
click at [172, 534] on button "10 de septiembre de 2025" at bounding box center [182, 523] width 208 height 31
click at [127, 402] on button "9" at bounding box center [130, 400] width 21 height 21
click at [1386, 437] on label "Resumo Transacionalidade" at bounding box center [1442, 445] width 140 height 32
click at [1382, 437] on input "Resumo Transacionalidade" at bounding box center [1377, 435] width 10 height 10
click at [795, 604] on span "Baixar operações + Baixar CaseLog" at bounding box center [861, 607] width 163 height 29
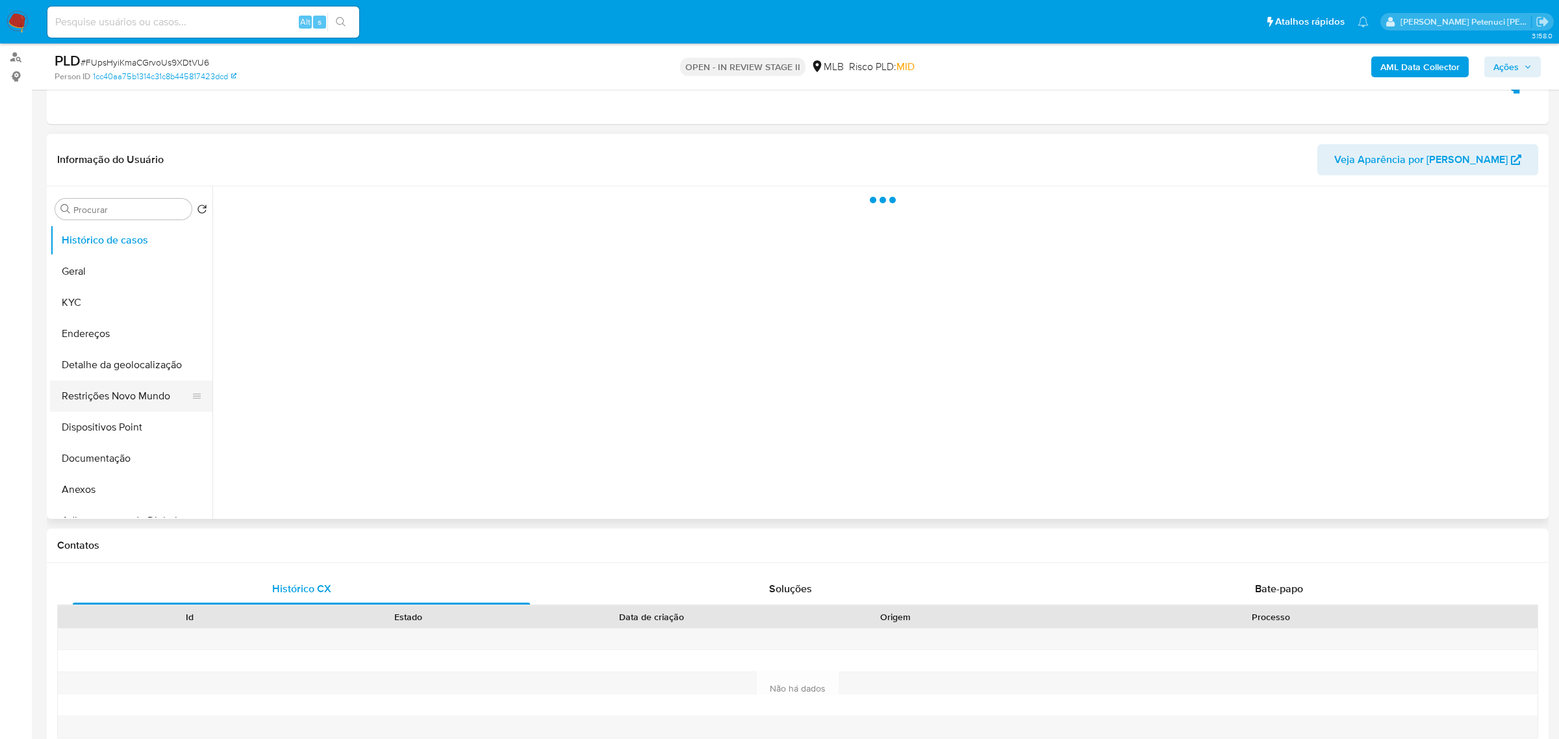
scroll to position [151, 0]
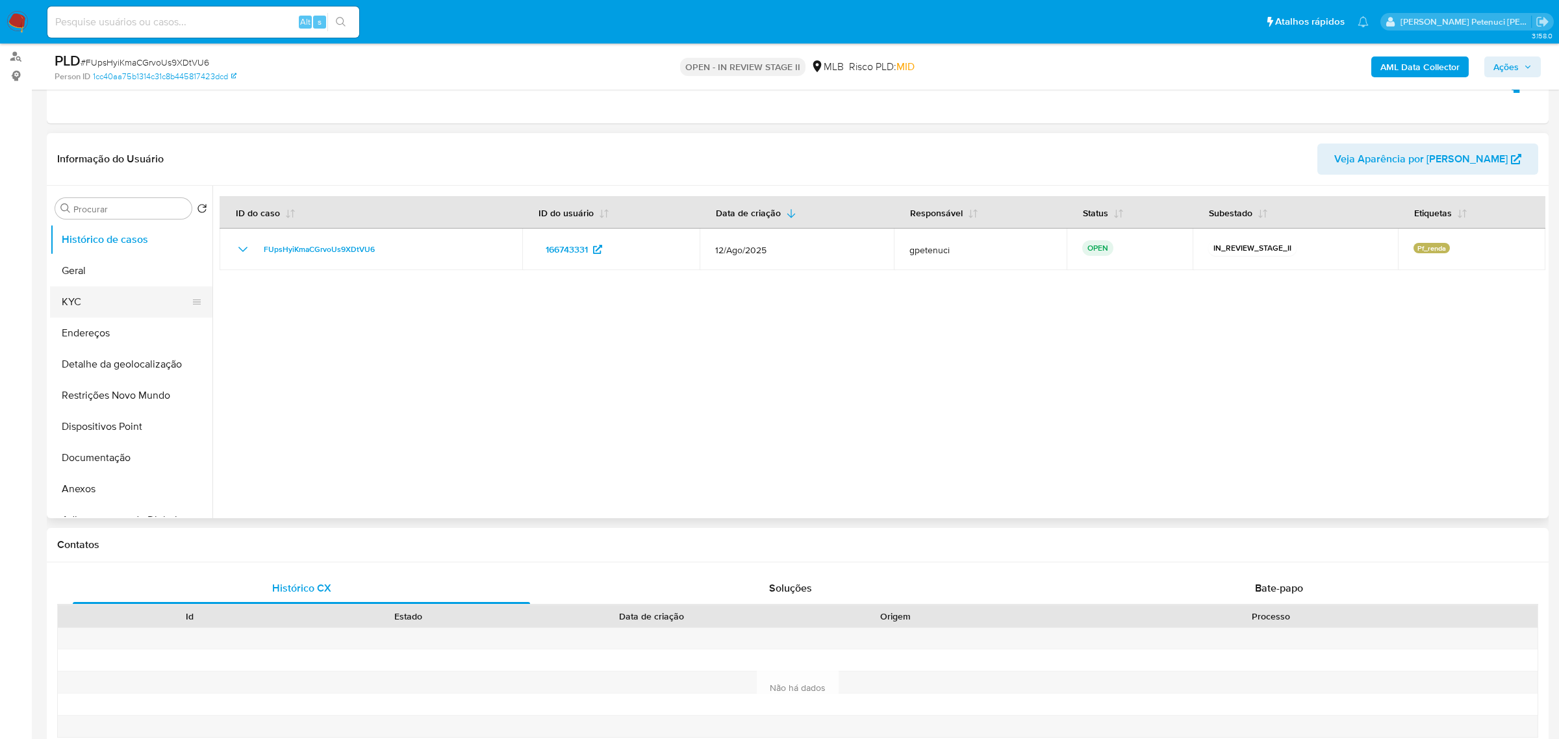
click at [87, 295] on button "KYC" at bounding box center [126, 302] width 152 height 31
select select "10"
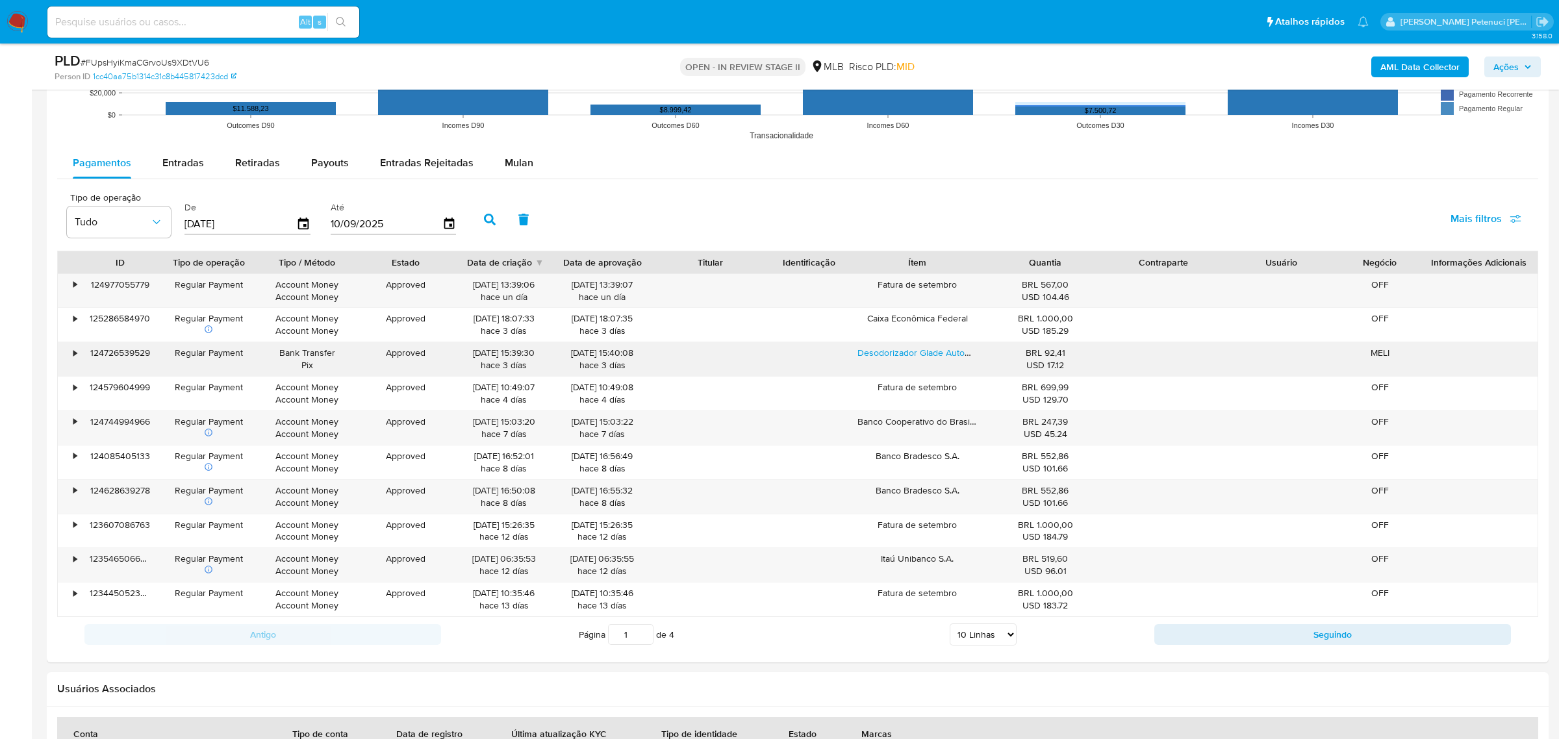
scroll to position [1409, 0]
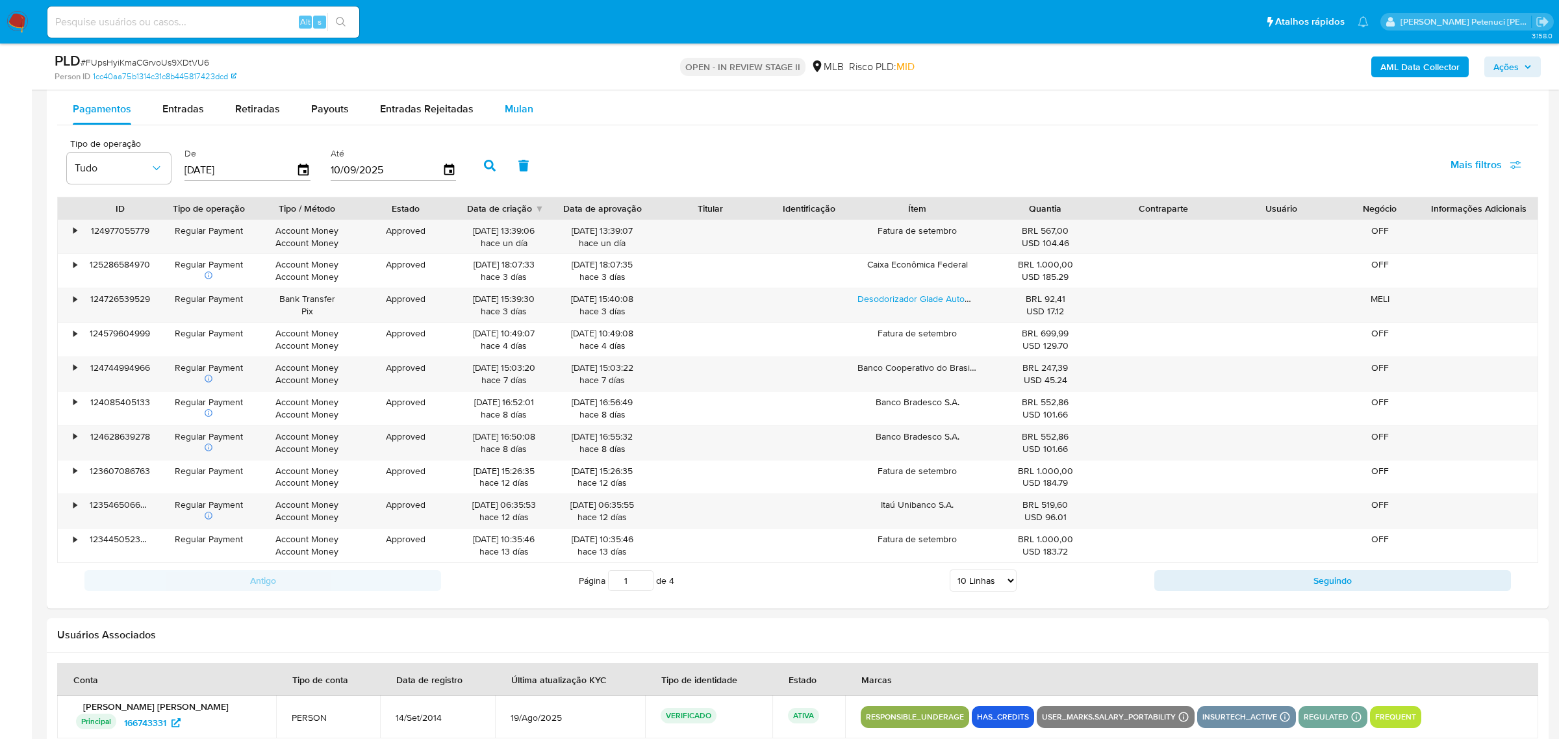
click at [519, 109] on span "Mulan" at bounding box center [519, 108] width 29 height 15
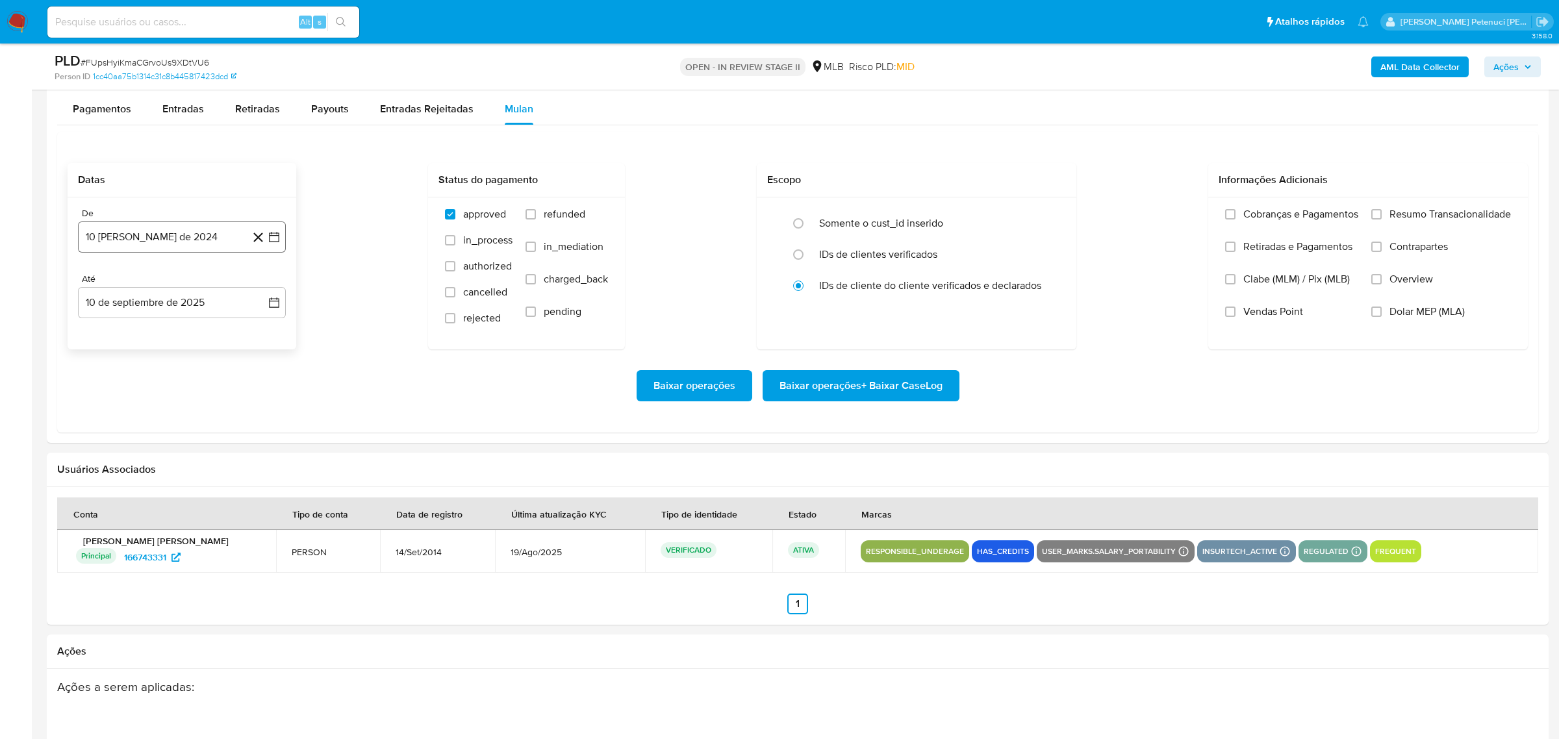
click at [123, 226] on button "10 [PERSON_NAME] de 2024" at bounding box center [182, 237] width 208 height 31
click at [177, 277] on span "agosto 2024" at bounding box center [175, 283] width 59 height 13
click at [257, 278] on icon "Año siguiente" at bounding box center [260, 284] width 16 height 16
click at [135, 404] on button "[DATE]" at bounding box center [125, 403] width 36 height 21
click at [130, 332] on button "1" at bounding box center [130, 331] width 21 height 21
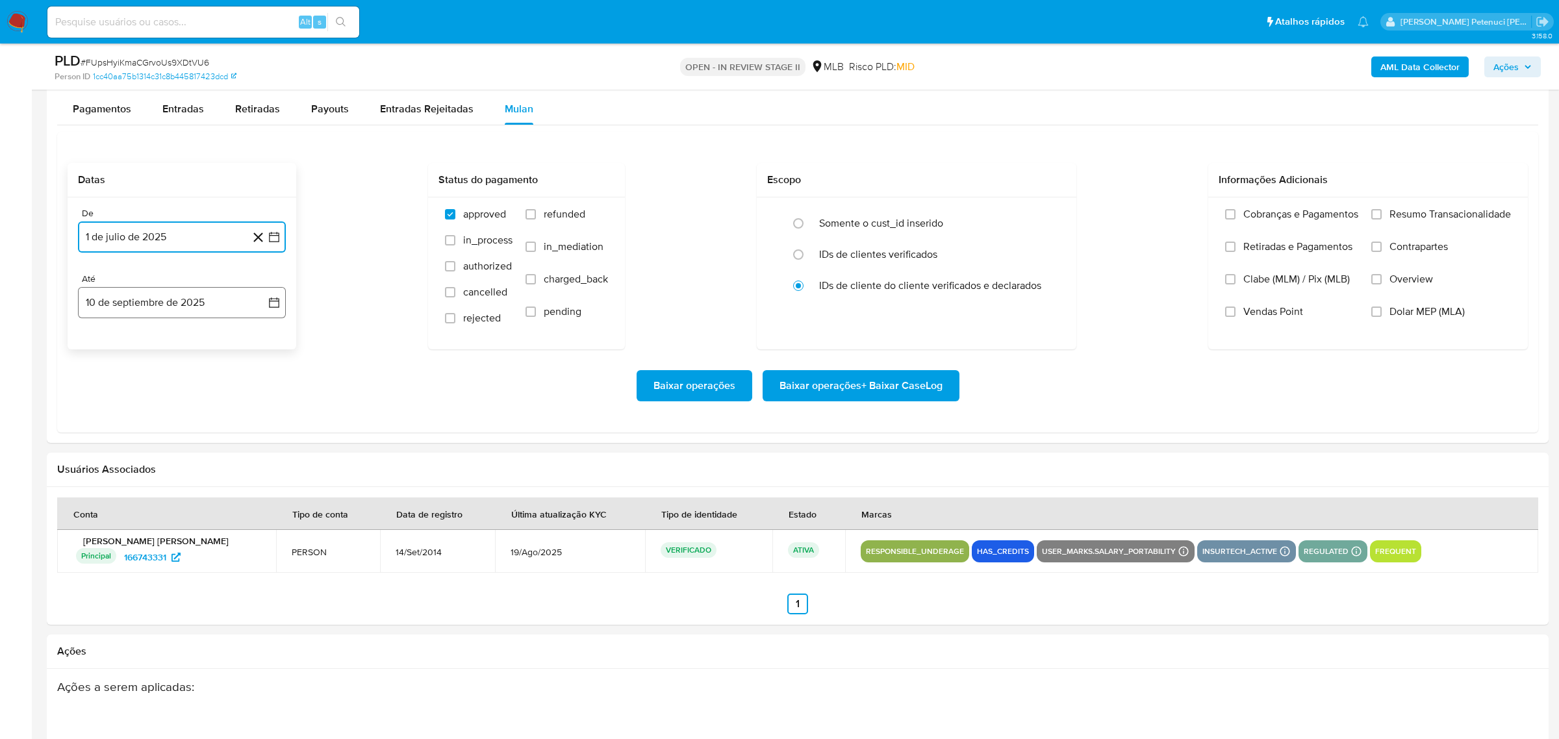
click at [220, 305] on button "10 de septiembre de 2025" at bounding box center [182, 302] width 208 height 31
click at [129, 426] on button "9" at bounding box center [130, 423] width 21 height 21
click at [1398, 212] on span "Resumo Transacionalidade" at bounding box center [1451, 214] width 122 height 13
click at [1382, 212] on input "Resumo Transacionalidade" at bounding box center [1377, 214] width 10 height 10
click at [873, 389] on span "Baixar operações + Baixar CaseLog" at bounding box center [861, 386] width 163 height 29
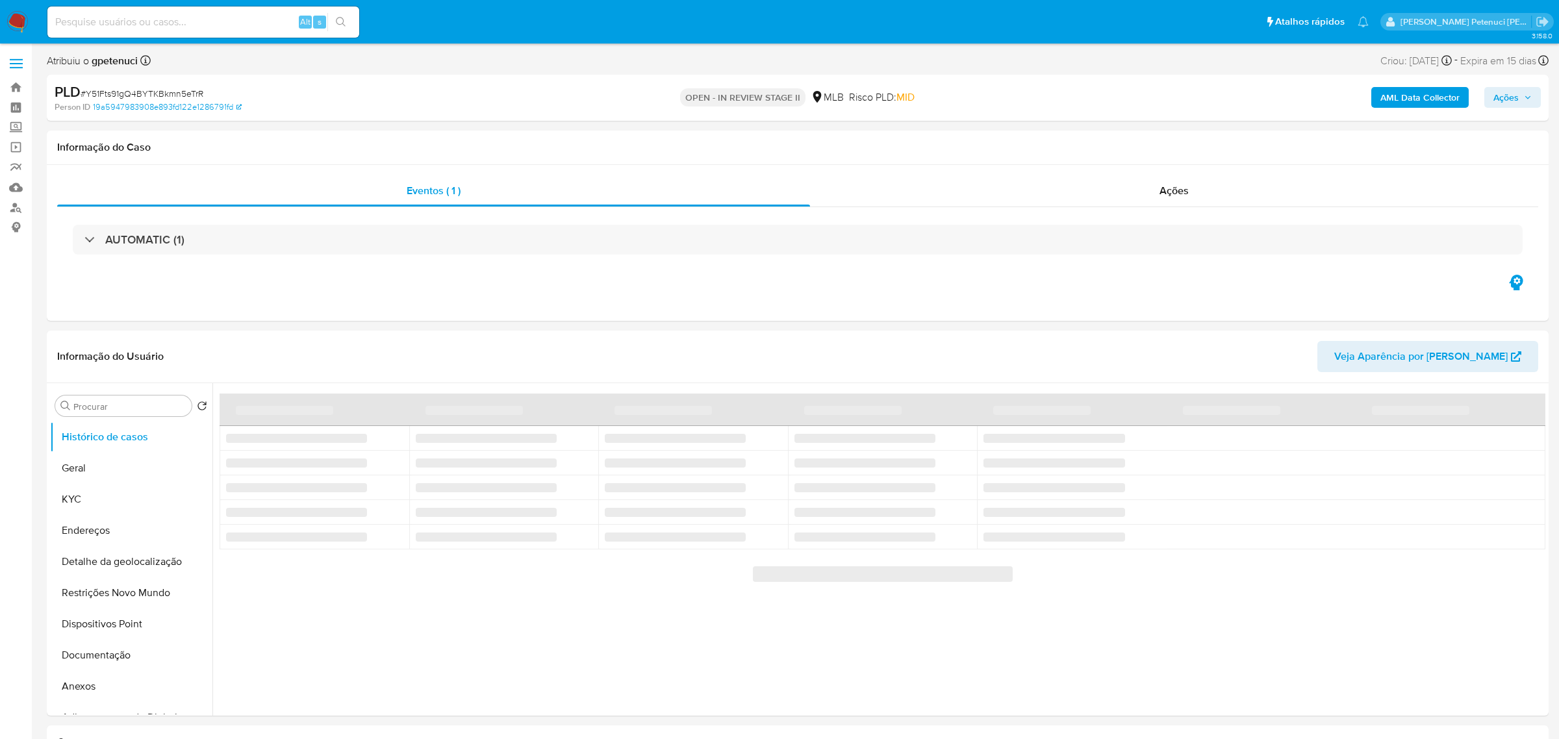
click at [180, 94] on span "# Y51Fts91gQ4BYTKBkmn5eTrR" at bounding box center [142, 93] width 123 height 13
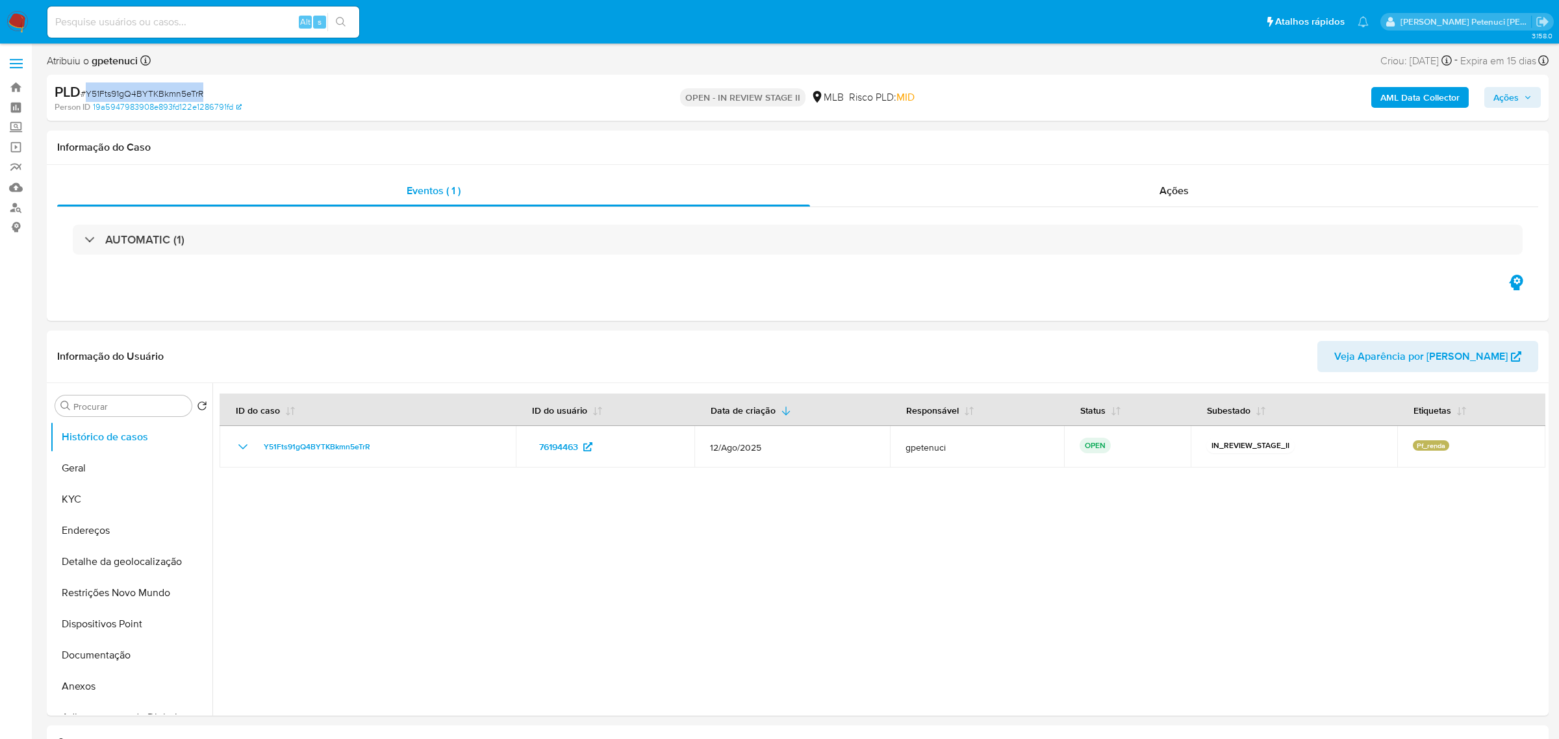
click at [180, 94] on span "# Y51Fts91gQ4BYTKBkmn5eTrR" at bounding box center [142, 93] width 123 height 13
select select "10"
copy span "Y51Fts91gQ4BYTKBkmn5eTrR"
click at [94, 494] on button "KYC" at bounding box center [126, 499] width 152 height 31
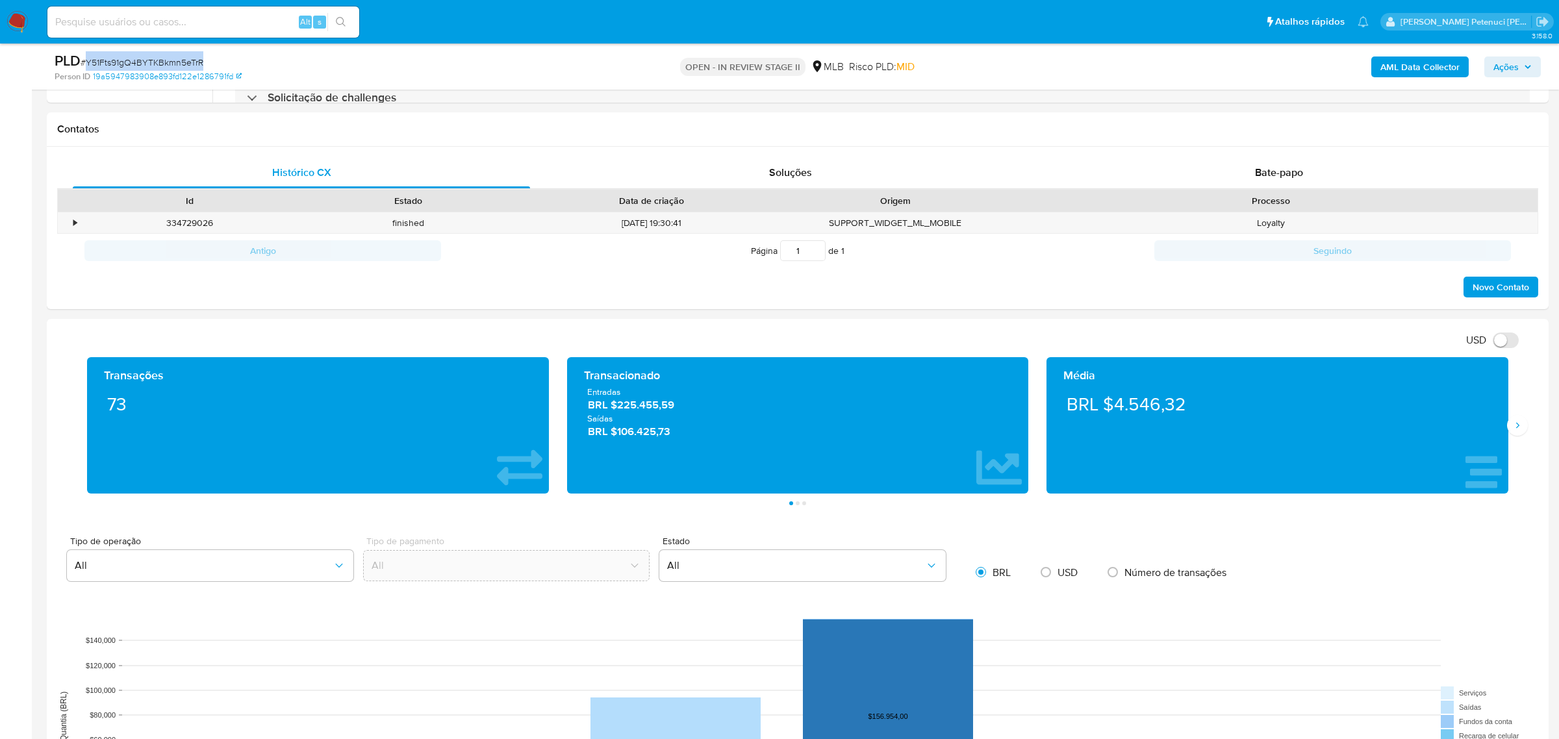
scroll to position [780, 0]
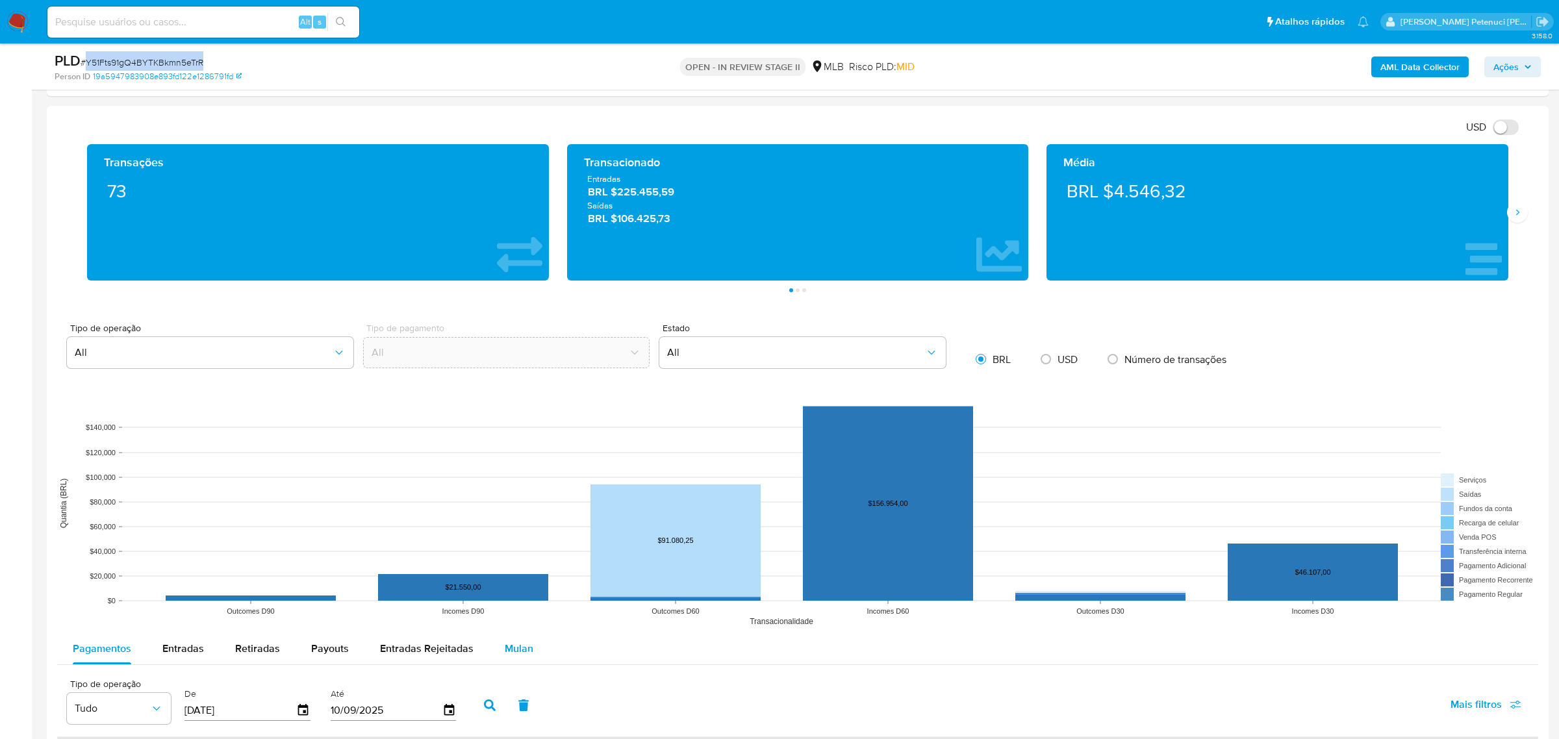
click at [515, 663] on div "Mulan" at bounding box center [519, 649] width 29 height 31
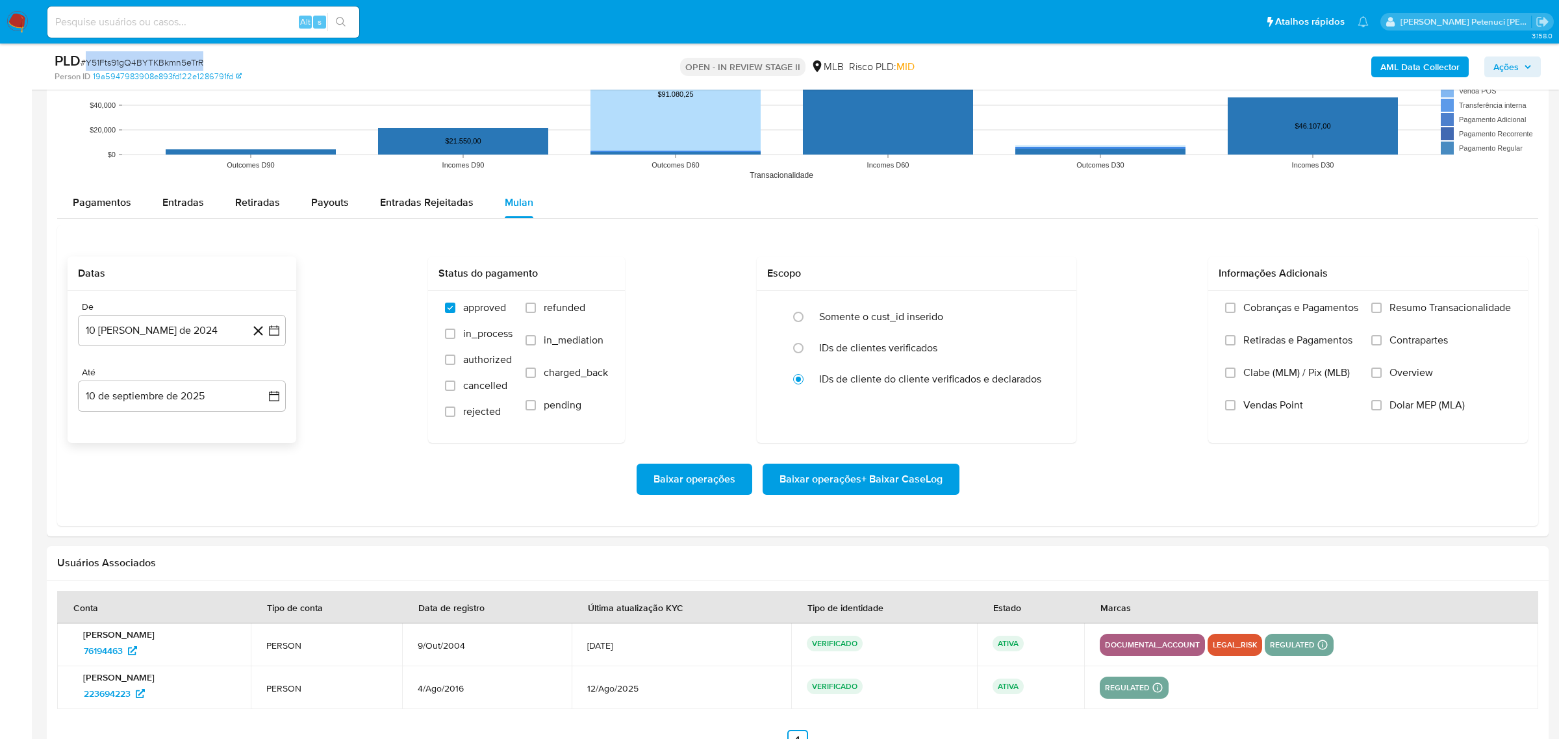
scroll to position [1243, 0]
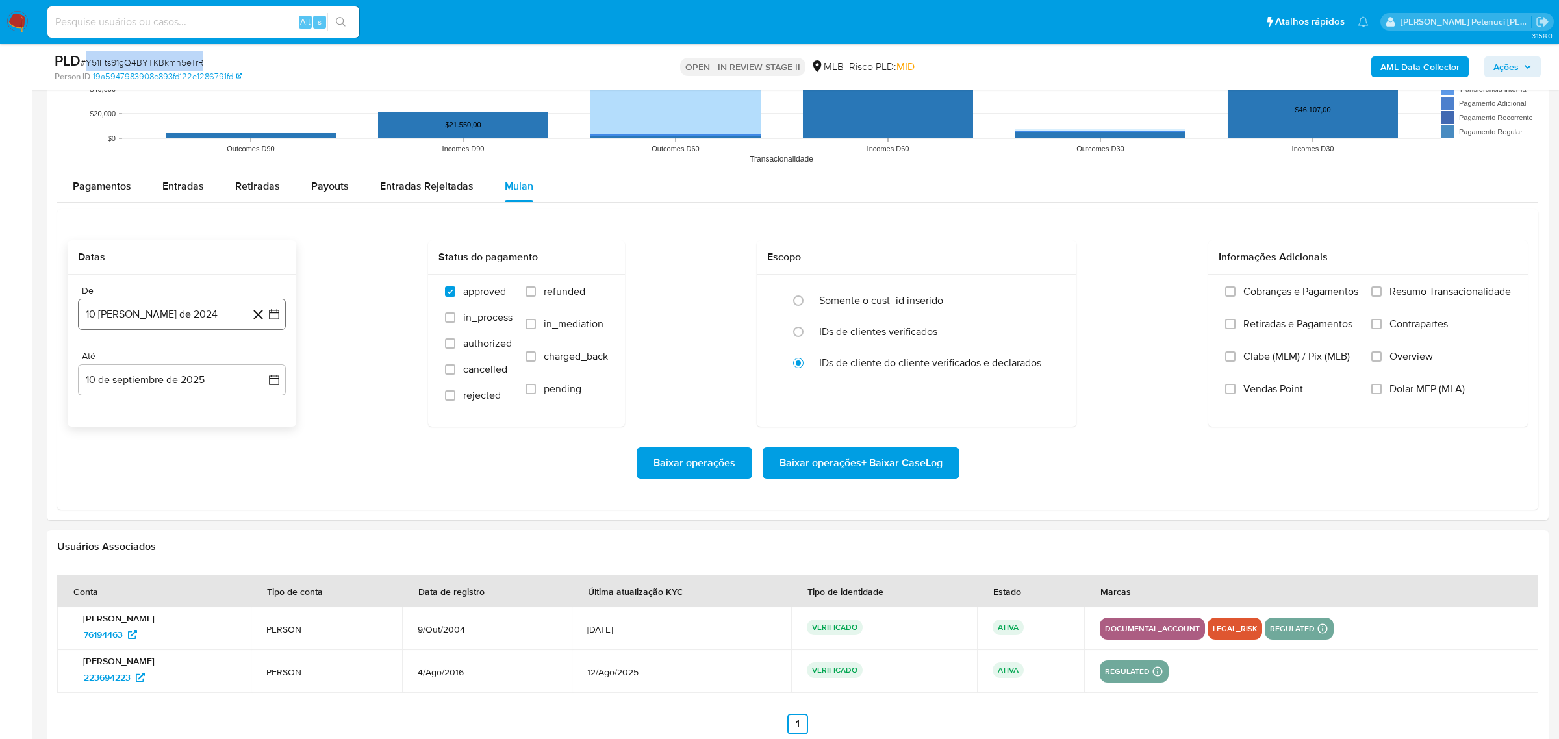
click at [156, 322] on button "10 [PERSON_NAME] de 2024" at bounding box center [182, 314] width 208 height 31
click at [192, 365] on span "agosto 2024" at bounding box center [175, 361] width 59 height 13
click at [259, 364] on icon "Año siguiente" at bounding box center [260, 361] width 16 height 16
click at [121, 487] on span "[DATE]" at bounding box center [124, 481] width 29 height 10
click at [125, 413] on button "1" at bounding box center [130, 409] width 21 height 21
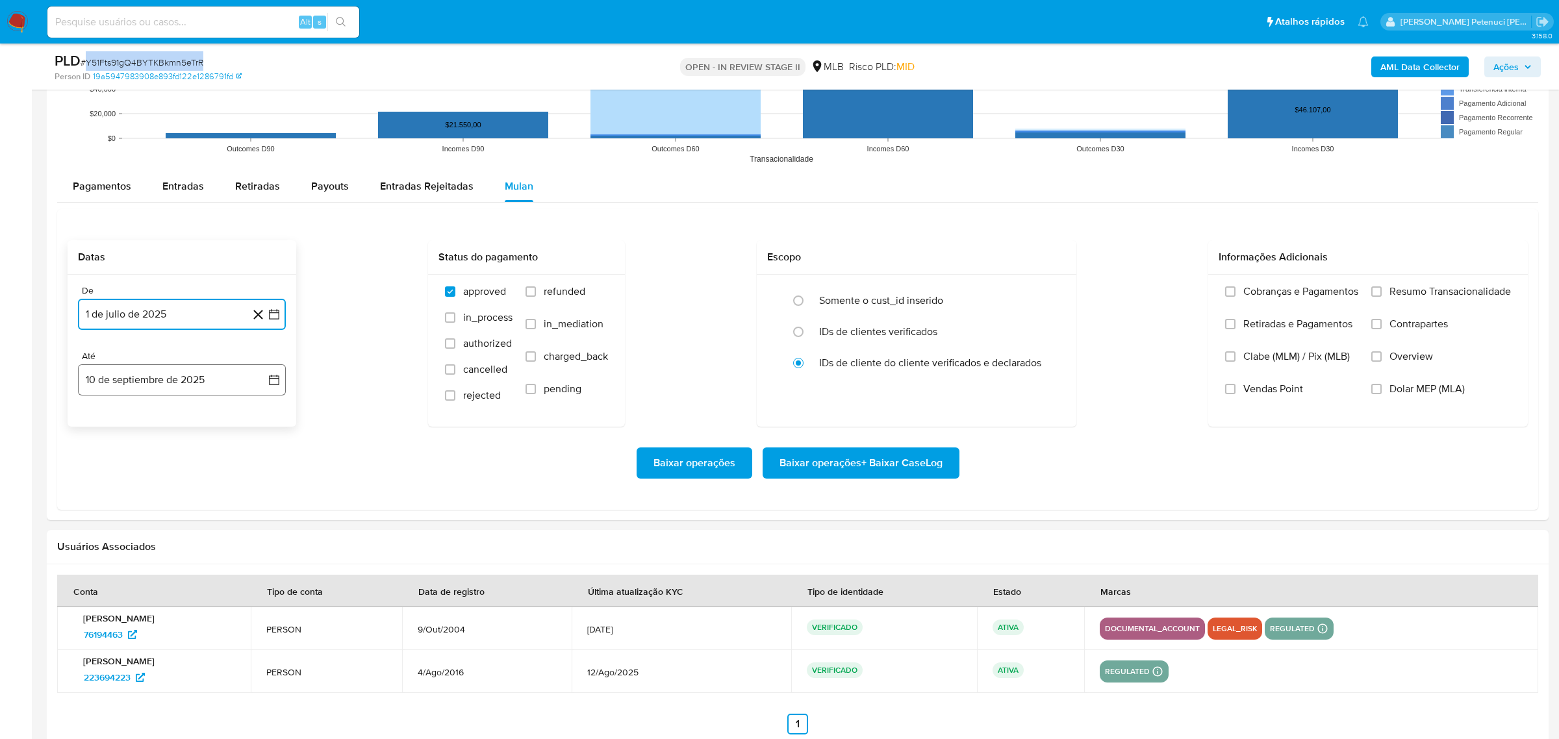
click at [175, 385] on button "10 de septiembre de 2025" at bounding box center [182, 380] width 208 height 31
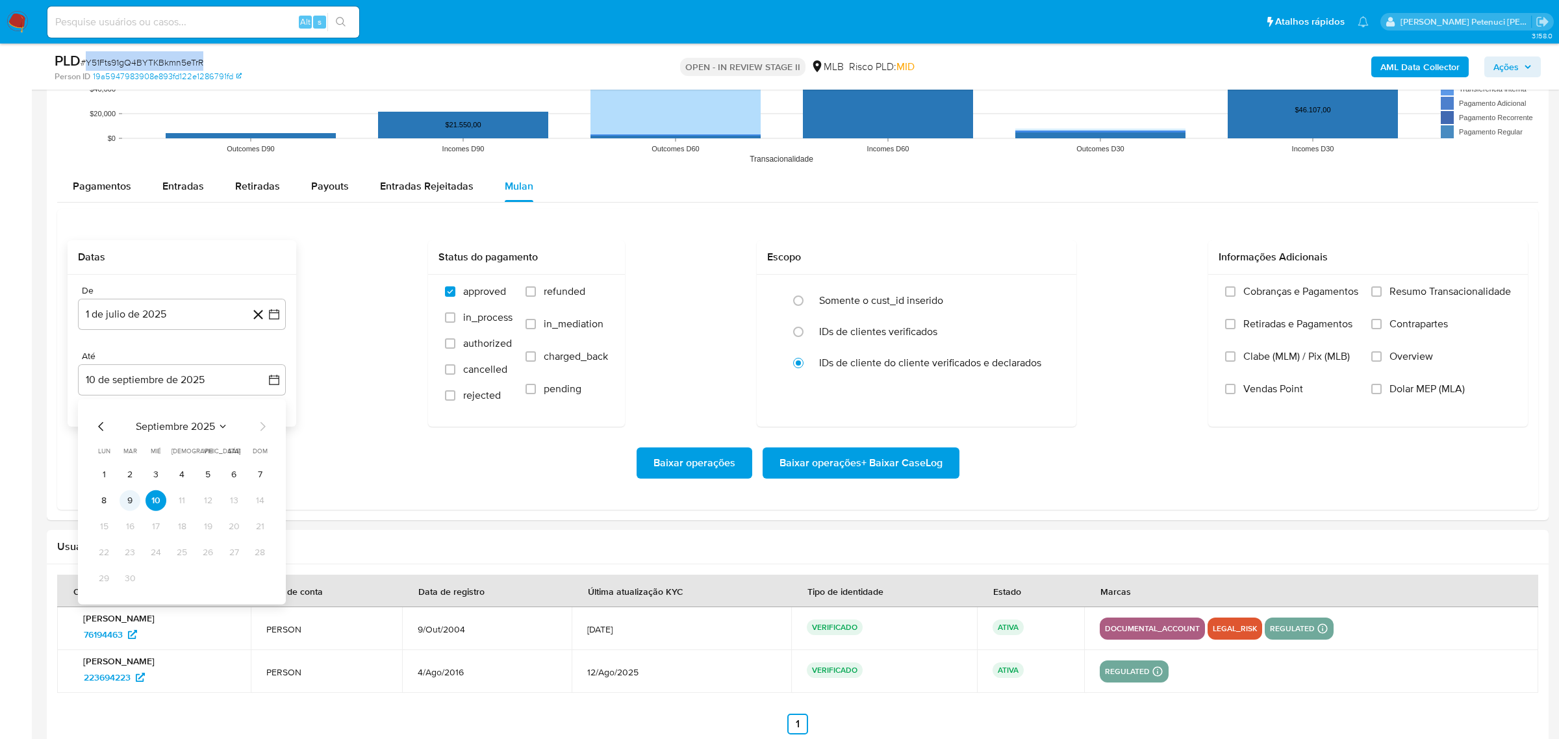
click at [140, 496] on td "9" at bounding box center [130, 501] width 21 height 21
click at [133, 503] on button "9" at bounding box center [130, 501] width 21 height 21
click at [1431, 290] on span "Resumo Transacionalidade" at bounding box center [1451, 291] width 122 height 13
click at [1382, 290] on input "Resumo Transacionalidade" at bounding box center [1377, 292] width 10 height 10
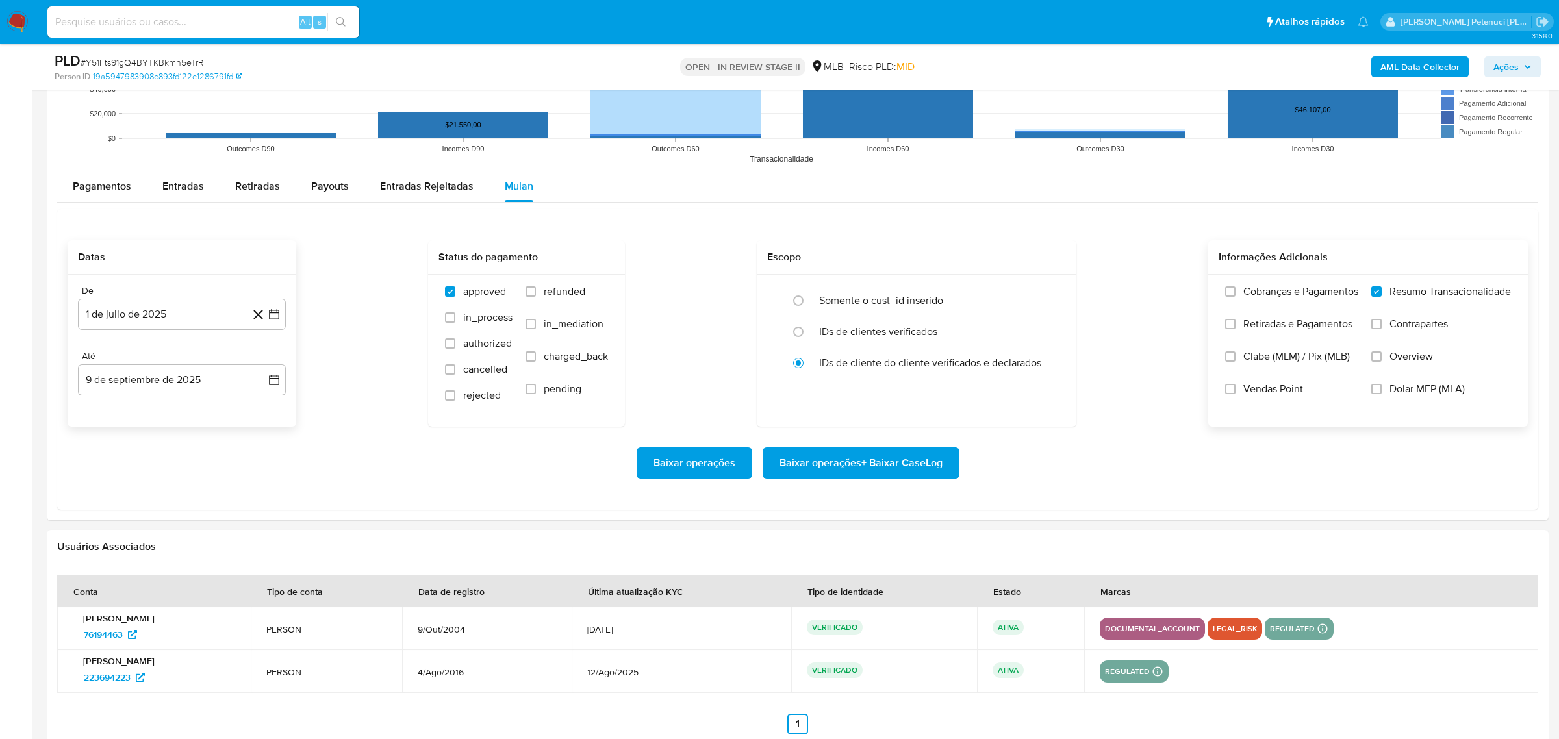
click at [888, 474] on span "Baixar operações + Baixar CaseLog" at bounding box center [861, 463] width 163 height 29
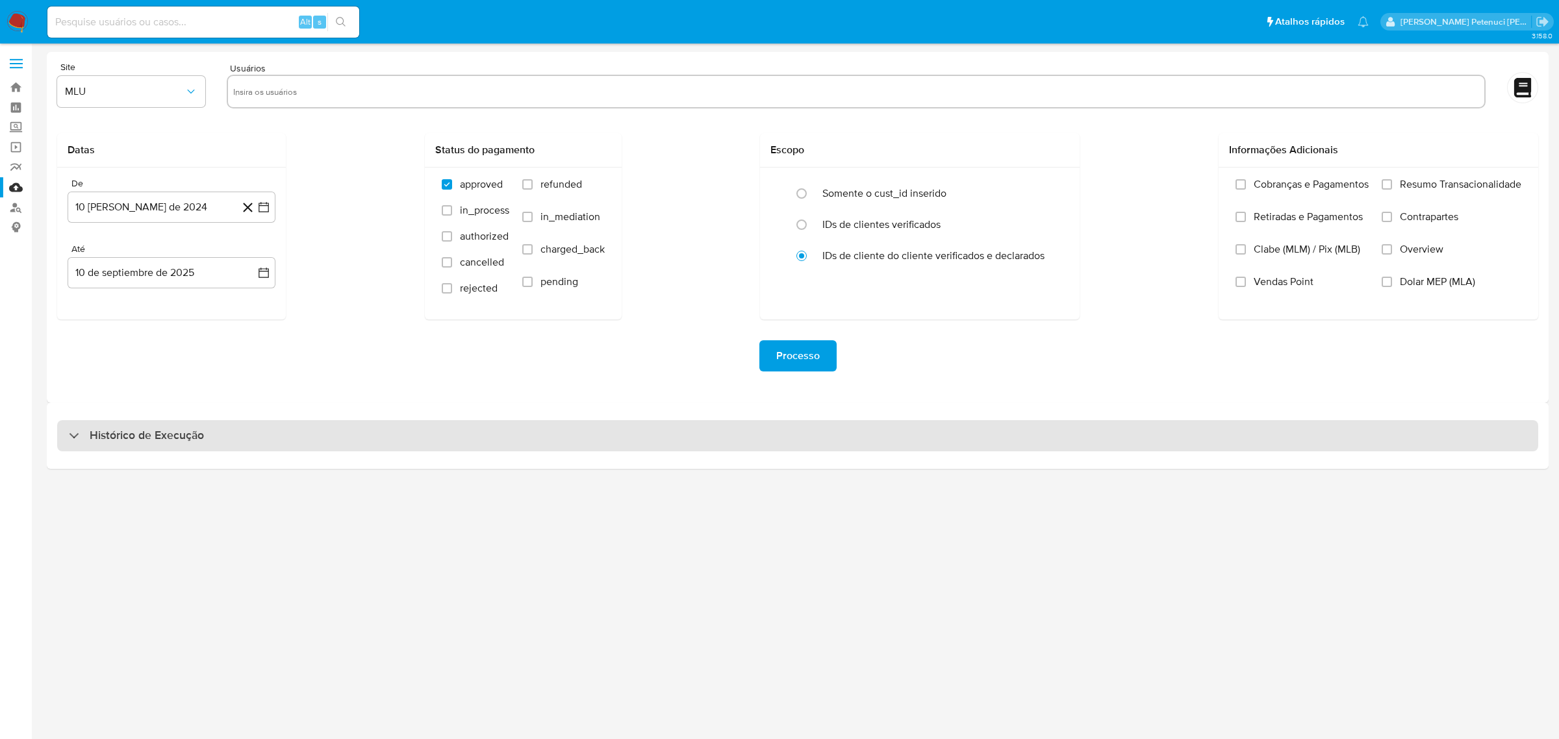
click at [130, 428] on h3 "Histórico de Execução" at bounding box center [147, 436] width 114 height 16
select select "10"
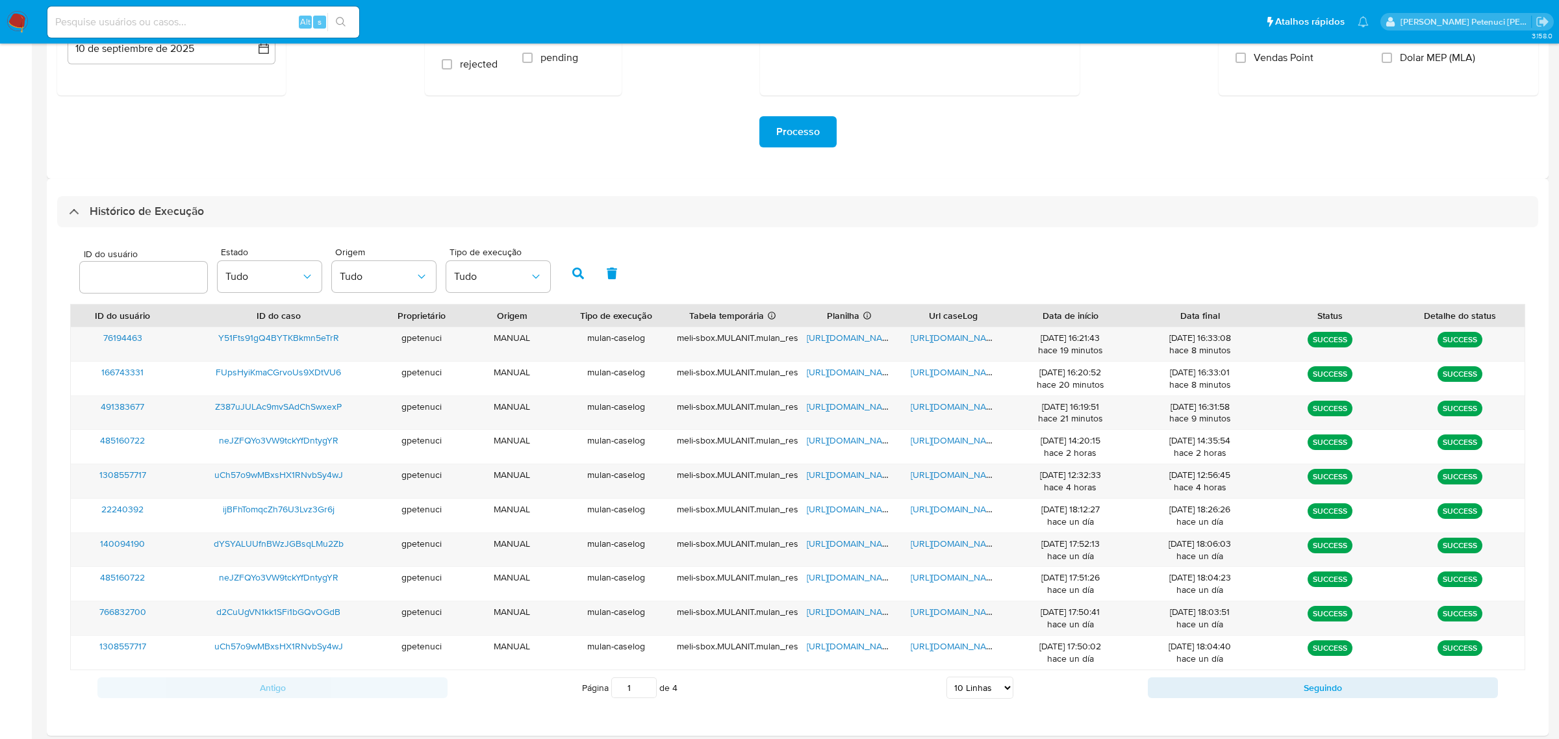
scroll to position [226, 0]
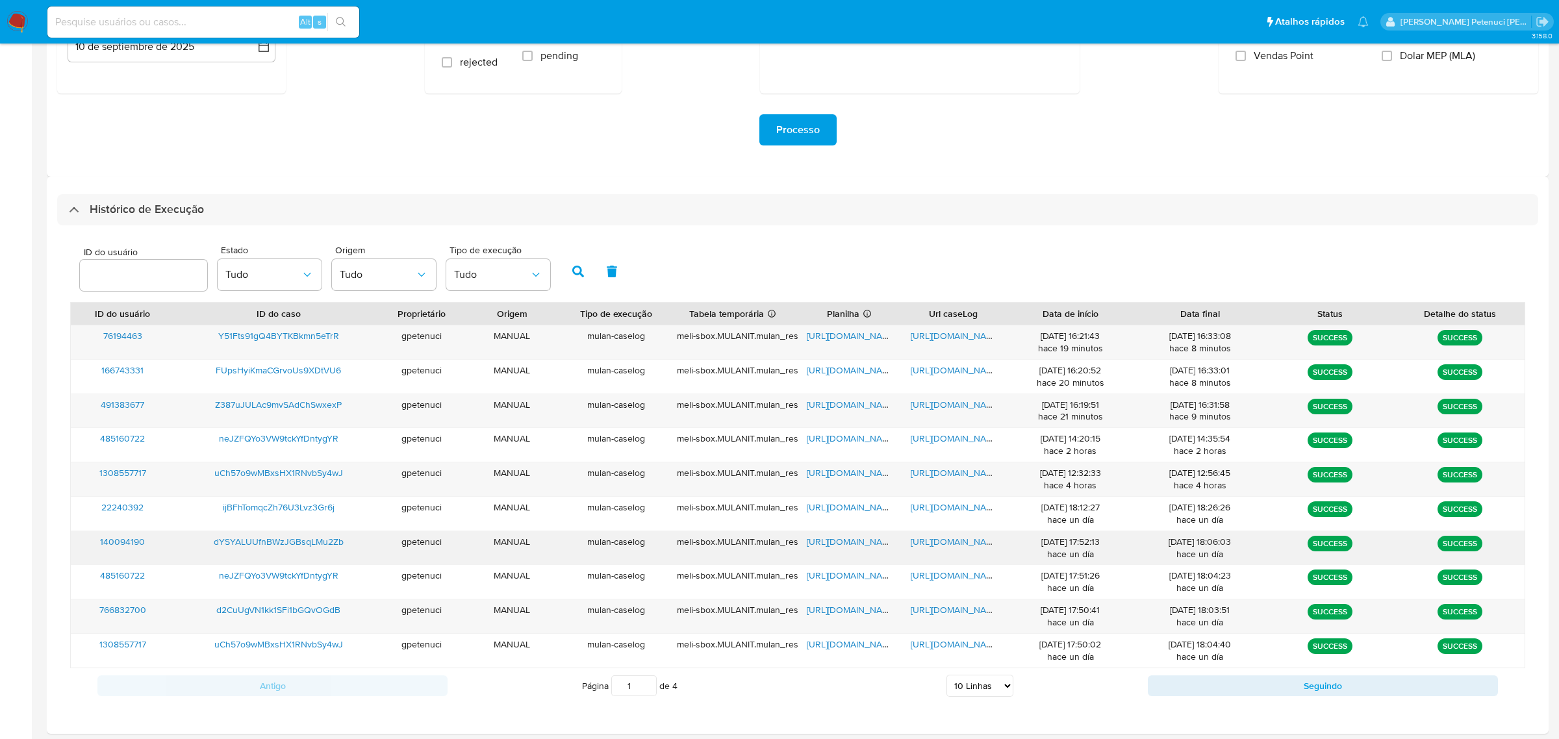
click at [825, 545] on span "[URL][DOMAIN_NAME]" at bounding box center [852, 541] width 90 height 13
click at [930, 545] on span "[URL][DOMAIN_NAME]" at bounding box center [956, 541] width 90 height 13
click at [272, 543] on span "dYSYALUUfnBWzJGBsqLMu2Zb" at bounding box center [279, 541] width 130 height 13
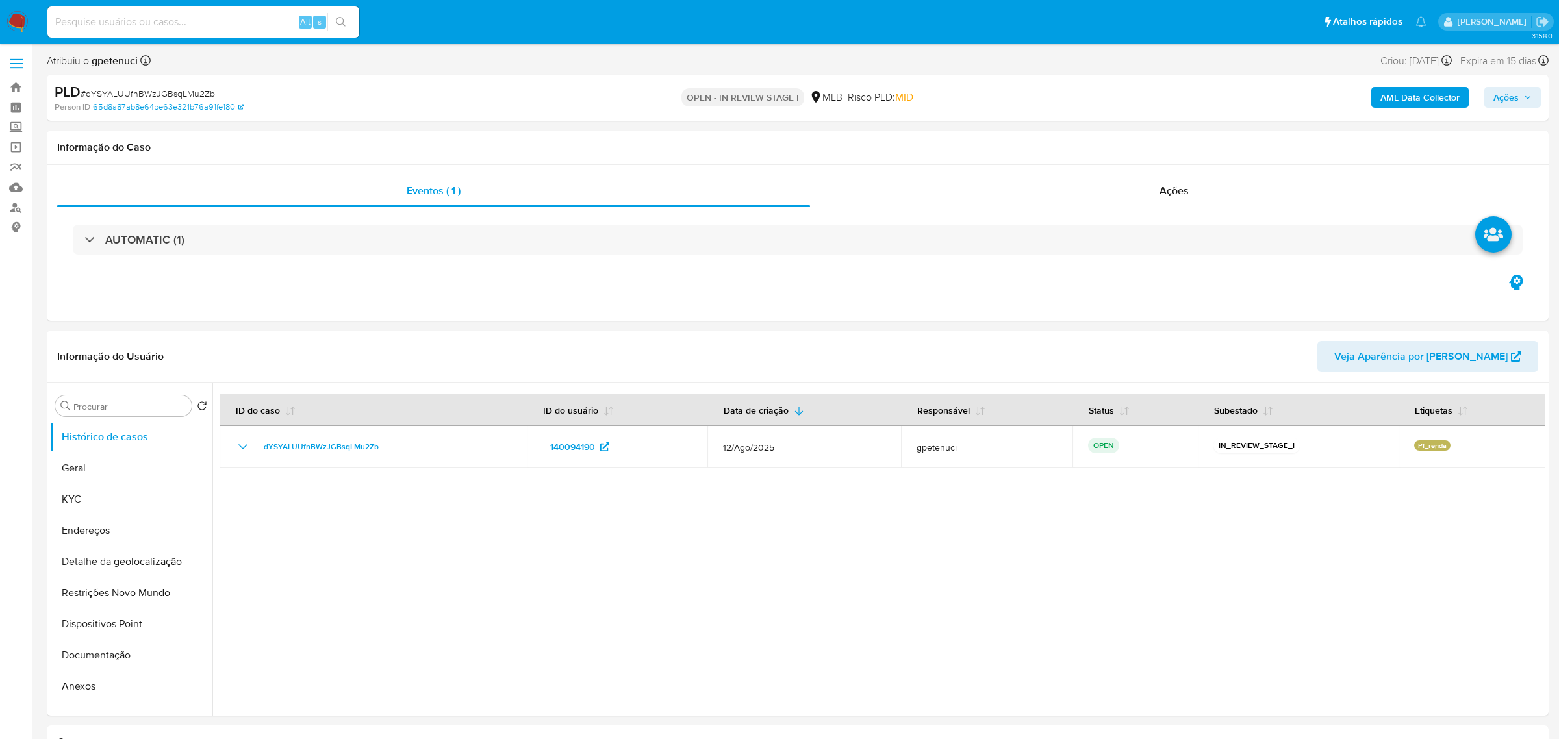
select select "10"
click at [96, 510] on button "KYC" at bounding box center [126, 499] width 152 height 31
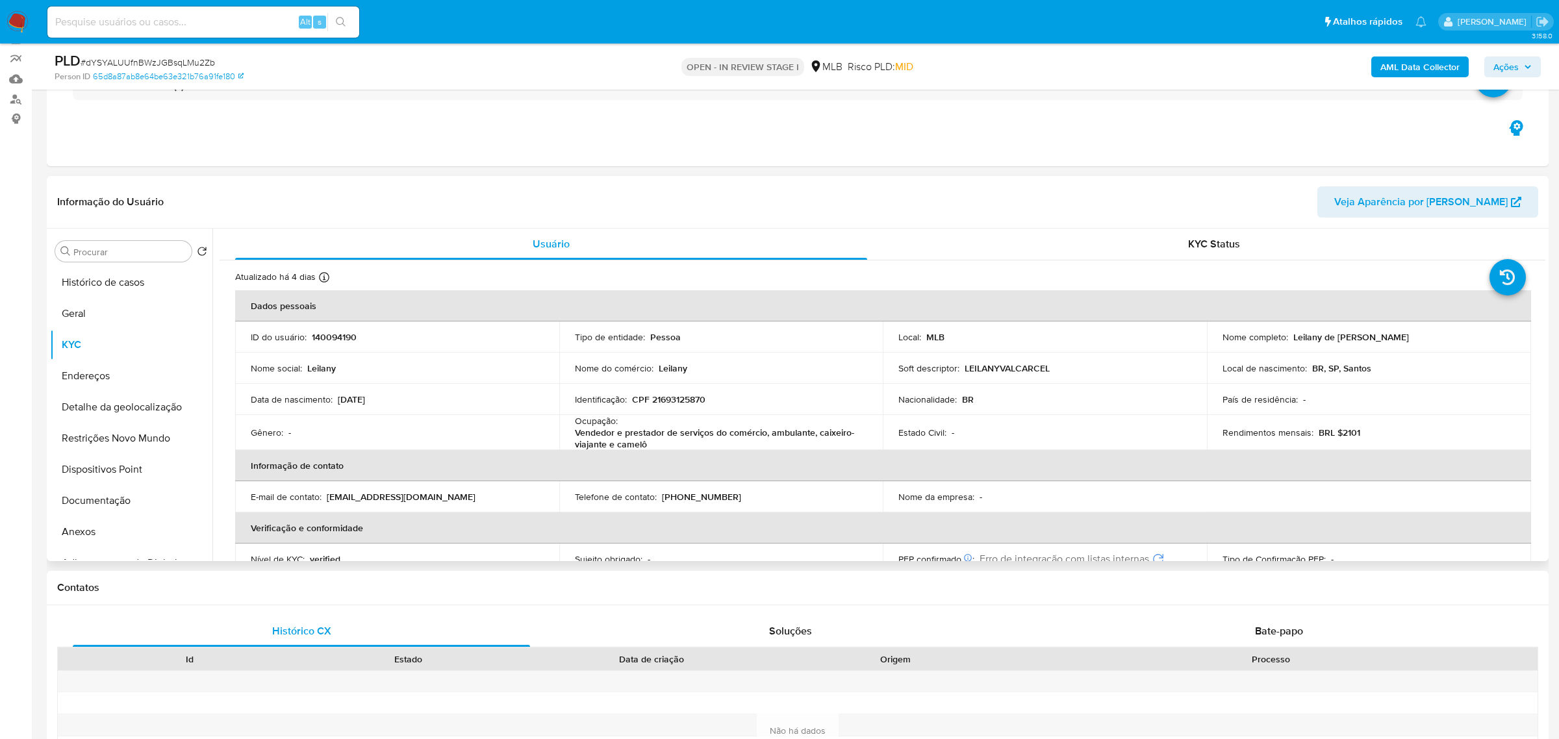
scroll to position [109, 0]
click at [67, 311] on button "Geral" at bounding box center [126, 313] width 152 height 31
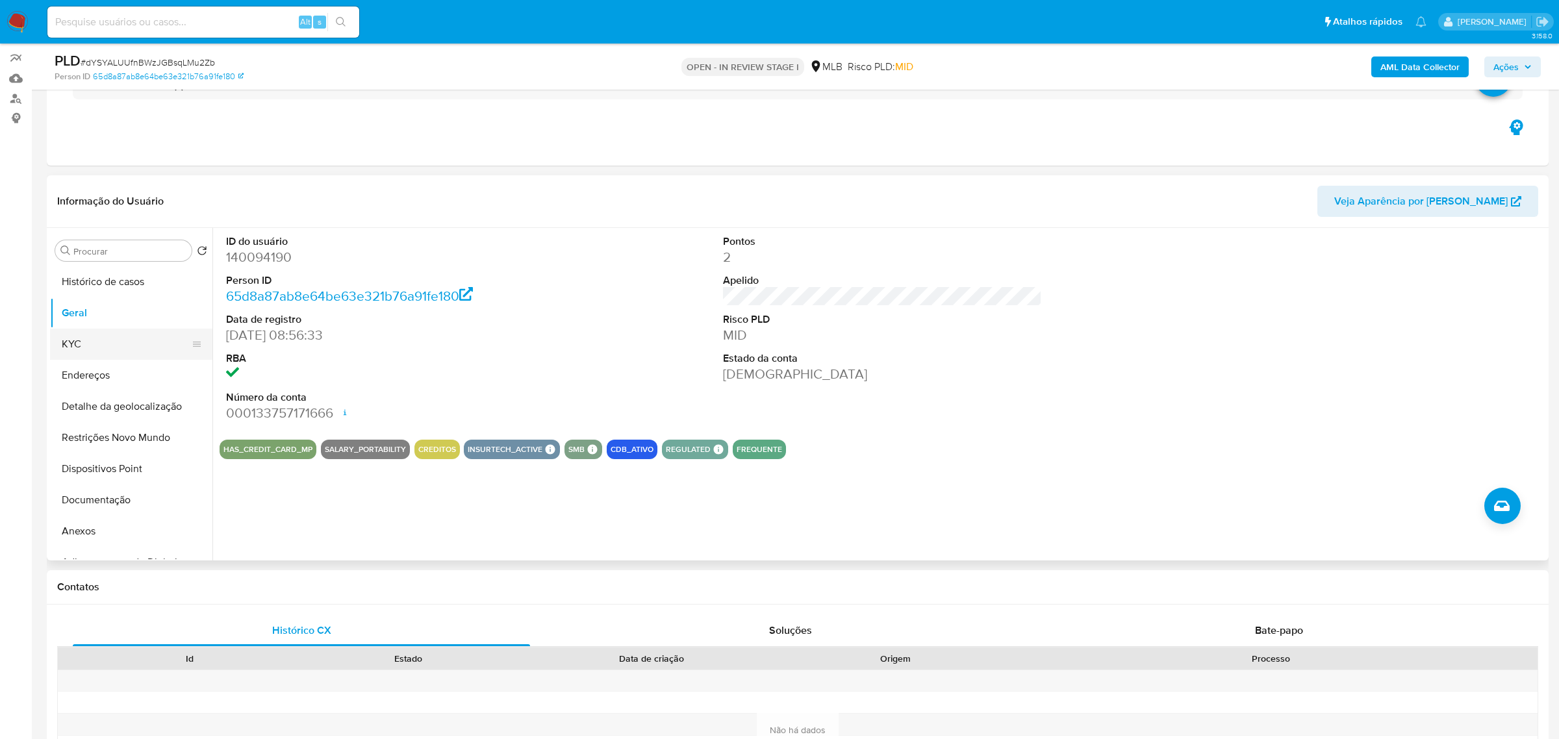
click at [99, 340] on button "KYC" at bounding box center [126, 344] width 152 height 31
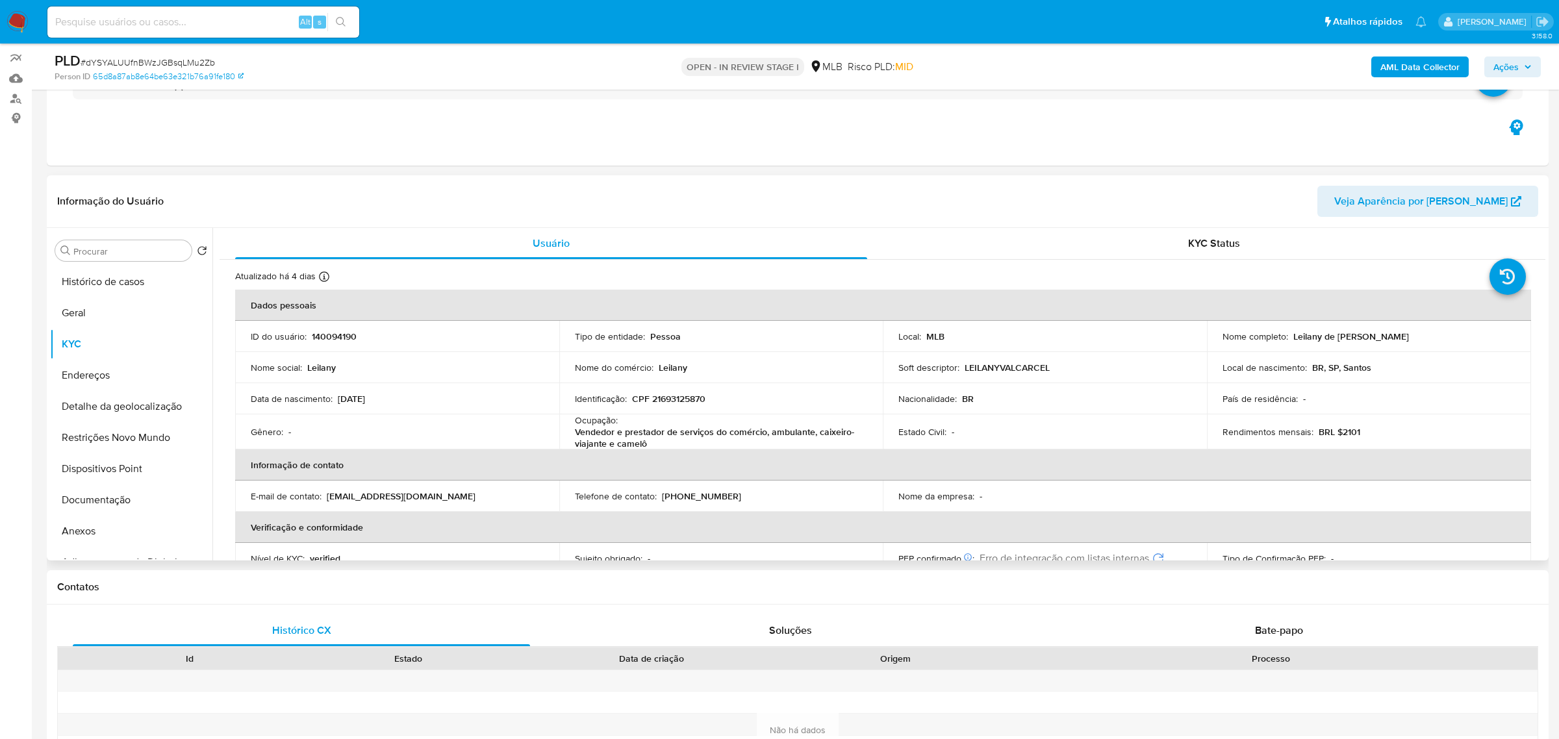
scroll to position [537, 0]
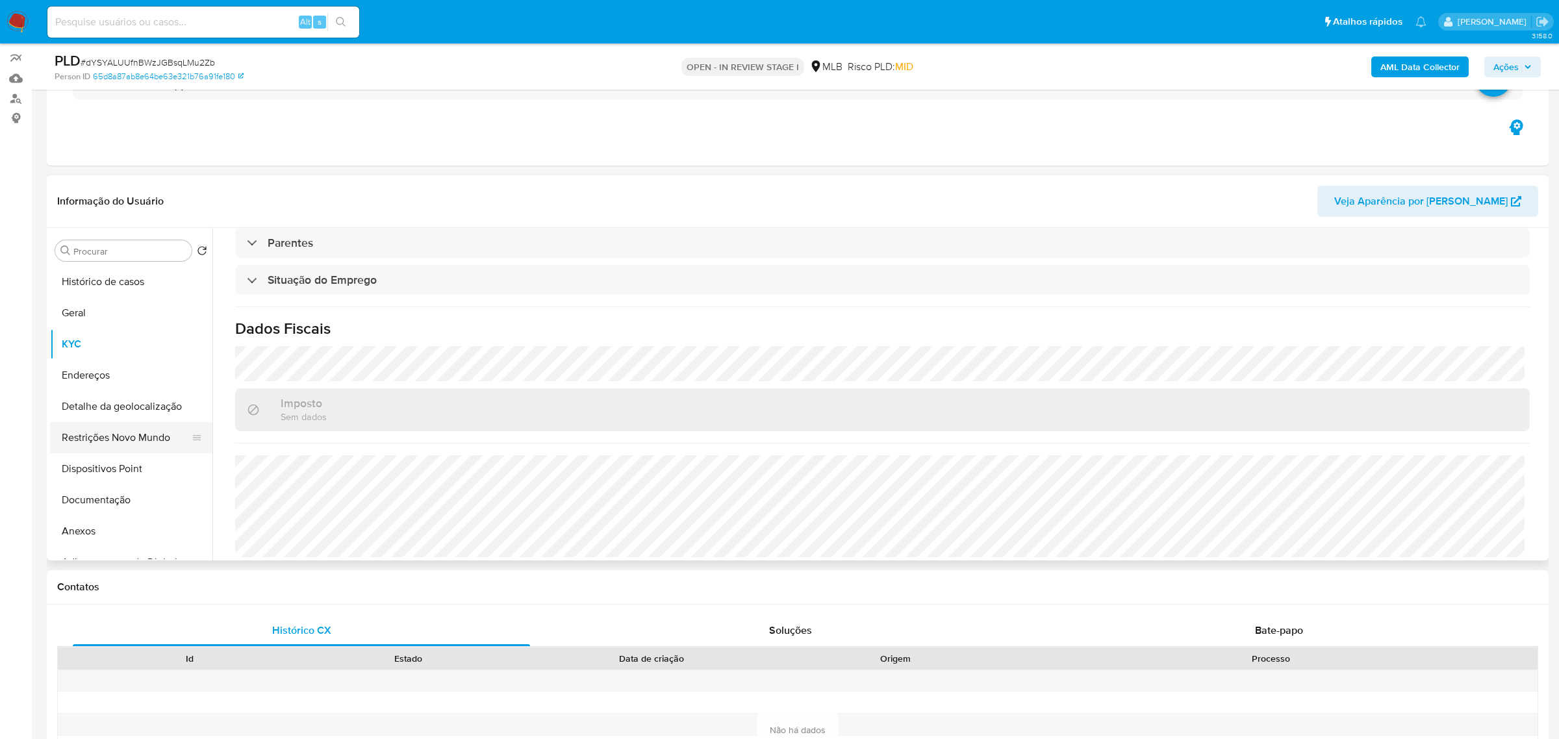
click at [109, 439] on button "Restrições Novo Mundo" at bounding box center [126, 437] width 152 height 31
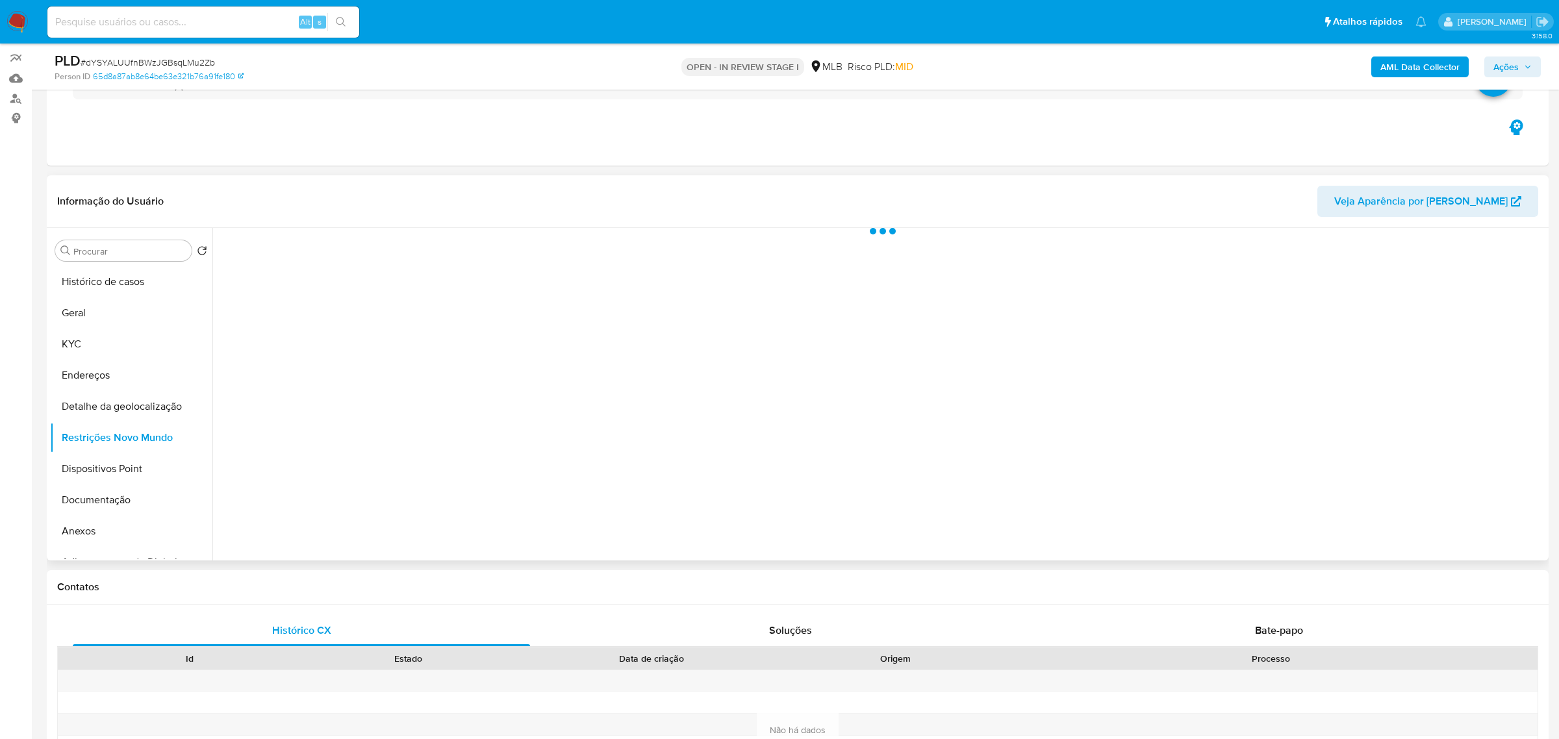
scroll to position [0, 0]
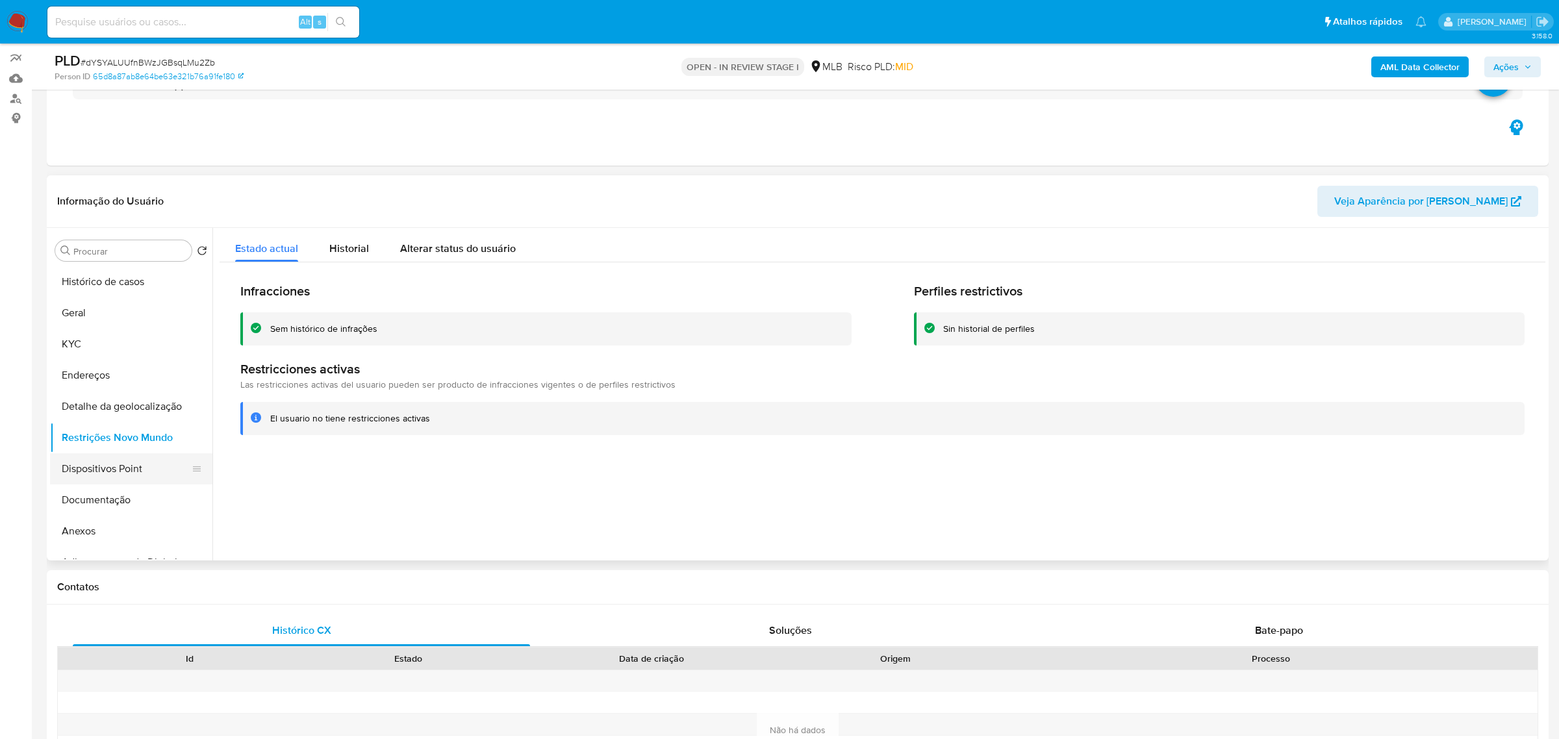
click at [151, 472] on button "Dispositivos Point" at bounding box center [126, 469] width 152 height 31
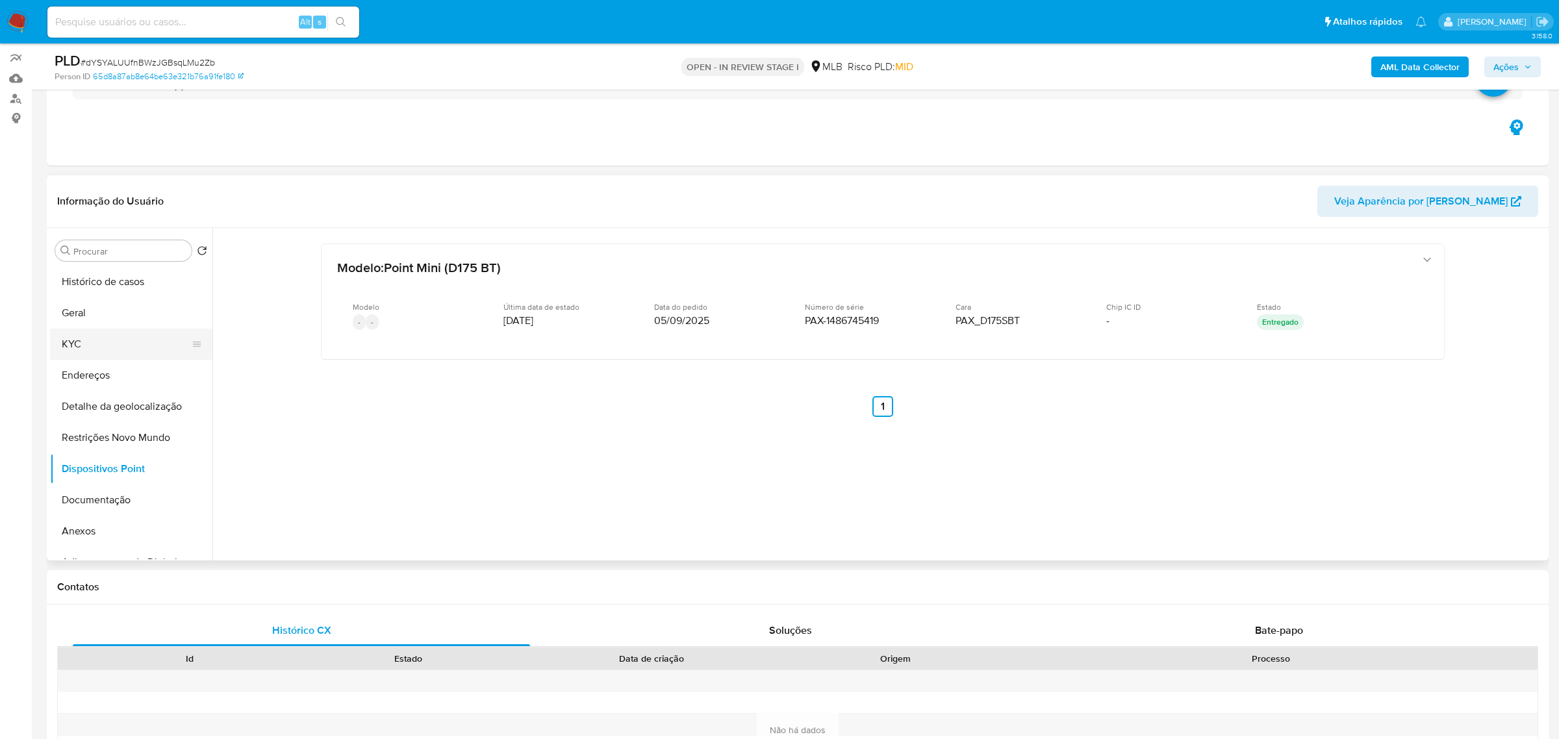
click at [81, 346] on button "KYC" at bounding box center [126, 344] width 152 height 31
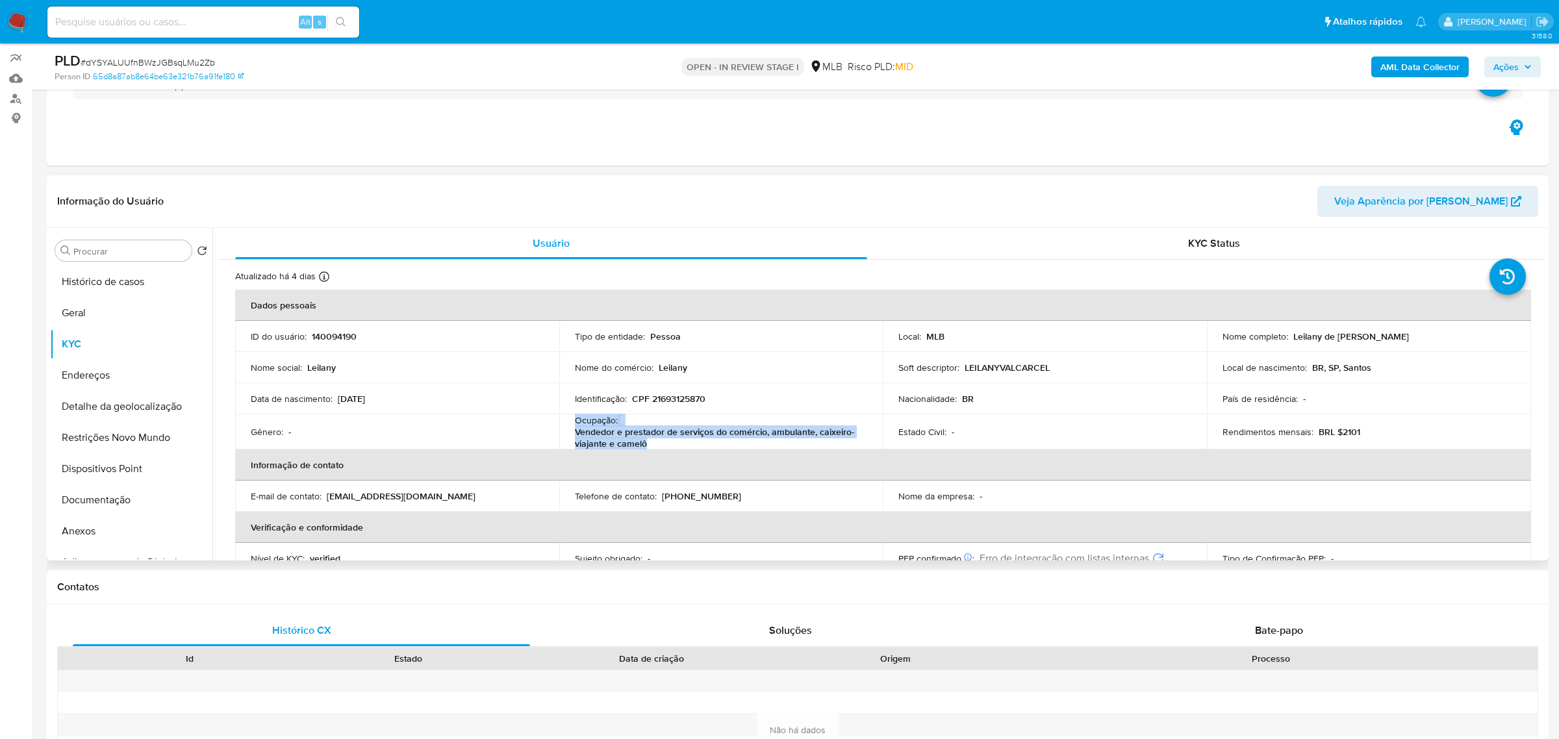
drag, startPoint x: 570, startPoint y: 423, endPoint x: 654, endPoint y: 441, distance: 85.0
click at [654, 441] on td "Ocupação : Vendedor e prestador de serviços do comércio, ambulante, caixeiro-vi…" at bounding box center [721, 432] width 324 height 35
copy div "Ocupação : Vendedor e prestador de serviços do comércio, ambulante, caixeiro-vi…"
